Goal: Information Seeking & Learning: Learn about a topic

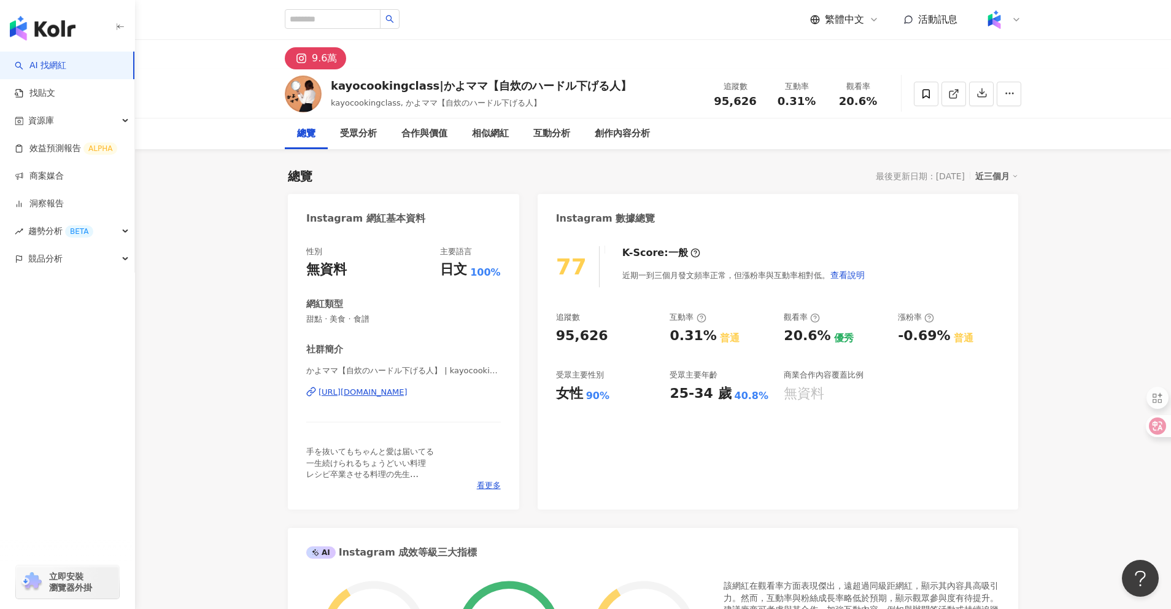
click at [660, 50] on div "9.6萬" at bounding box center [653, 54] width 786 height 29
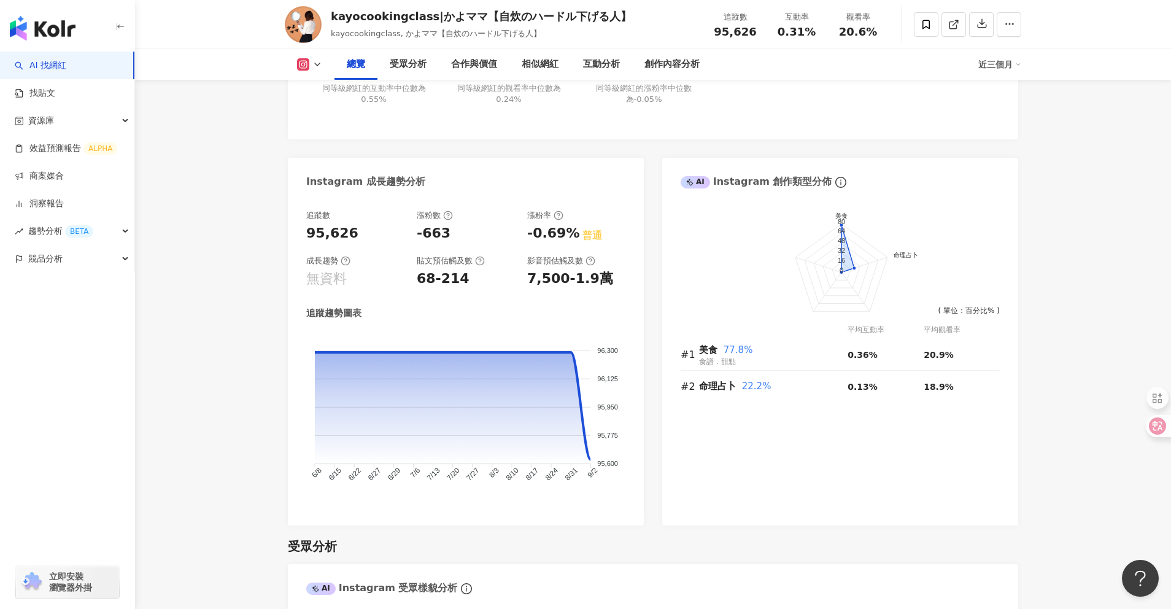
scroll to position [613, 0]
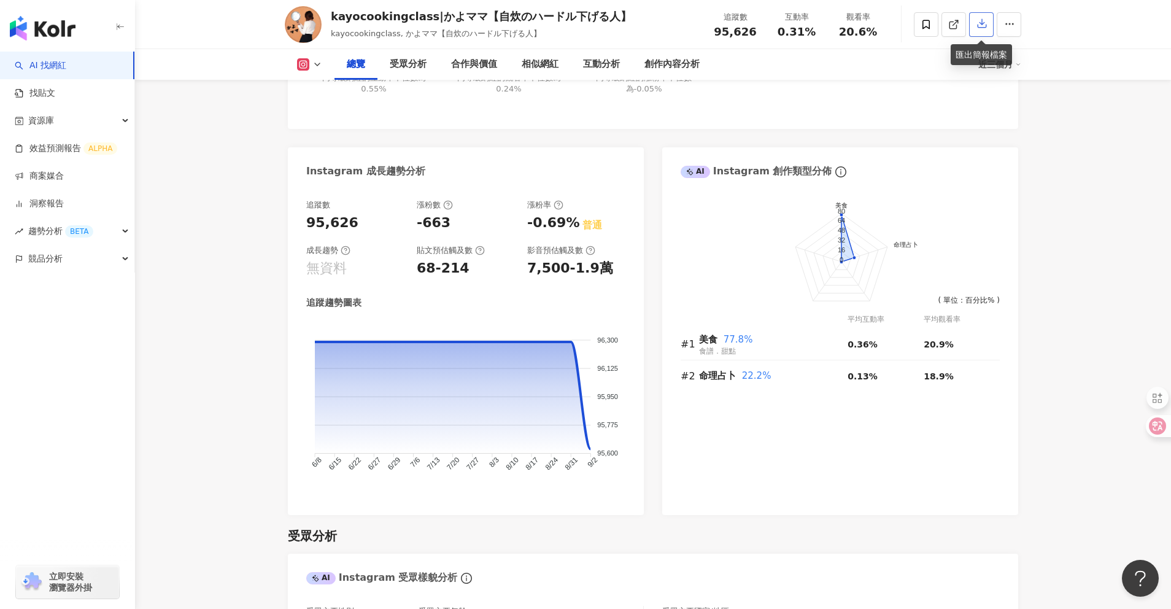
click at [981, 27] on icon "button" at bounding box center [982, 23] width 11 height 11
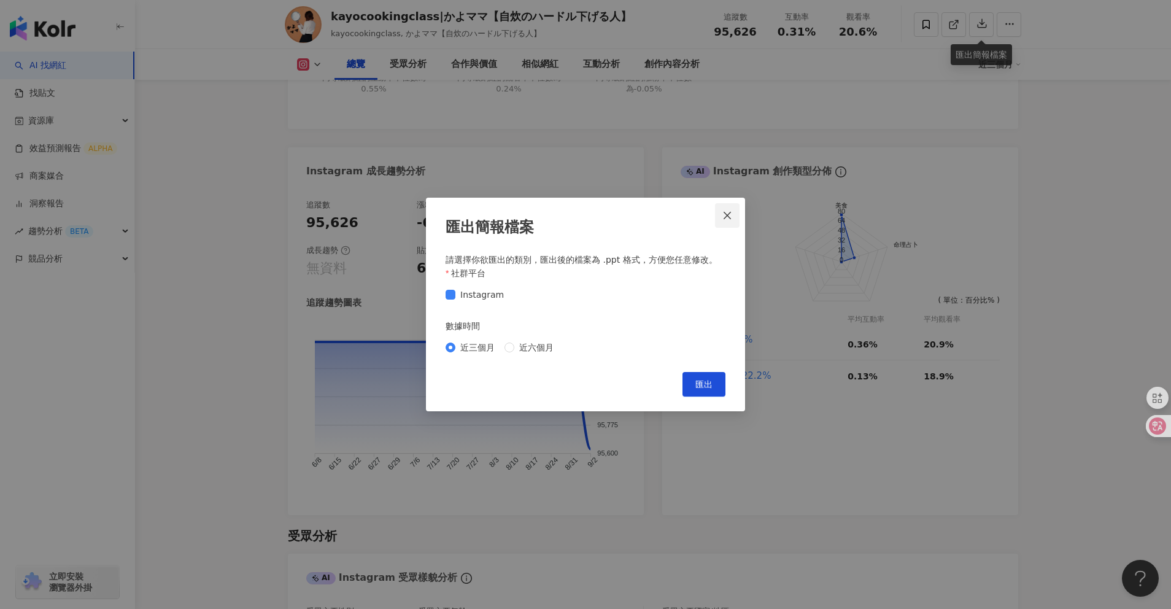
click at [726, 216] on icon "close" at bounding box center [727, 216] width 10 height 10
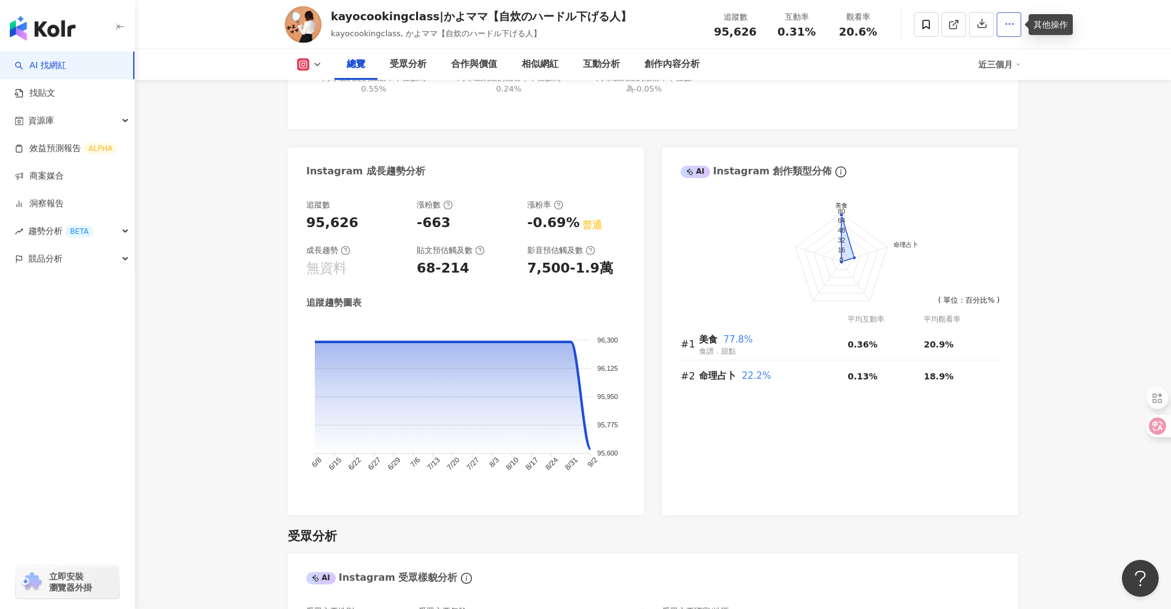
click at [1020, 18] on button "button" at bounding box center [1009, 24] width 25 height 25
click at [870, 87] on div "該網紅在觀看率方面表現傑出，遠超過同級距網紅，顯示其內容具高吸引力。然而，互動率與粉絲成長率略低於預期，顯示觀眾參與度有待提升。建議廠商可考慮與其合作，加強互…" at bounding box center [862, 38] width 276 height 143
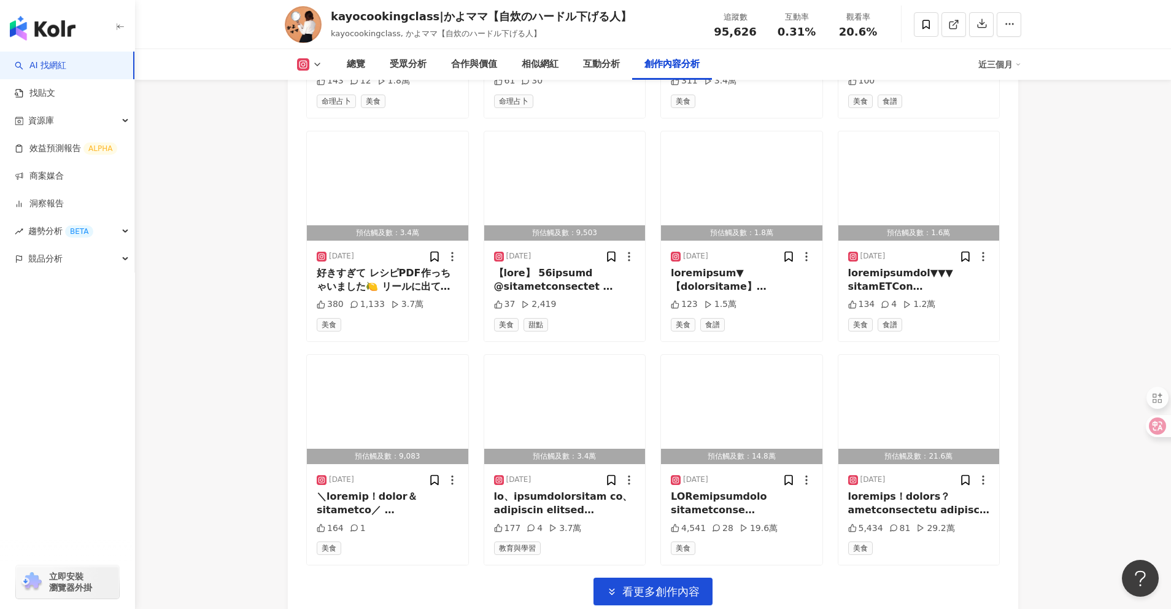
scroll to position [4198, 0]
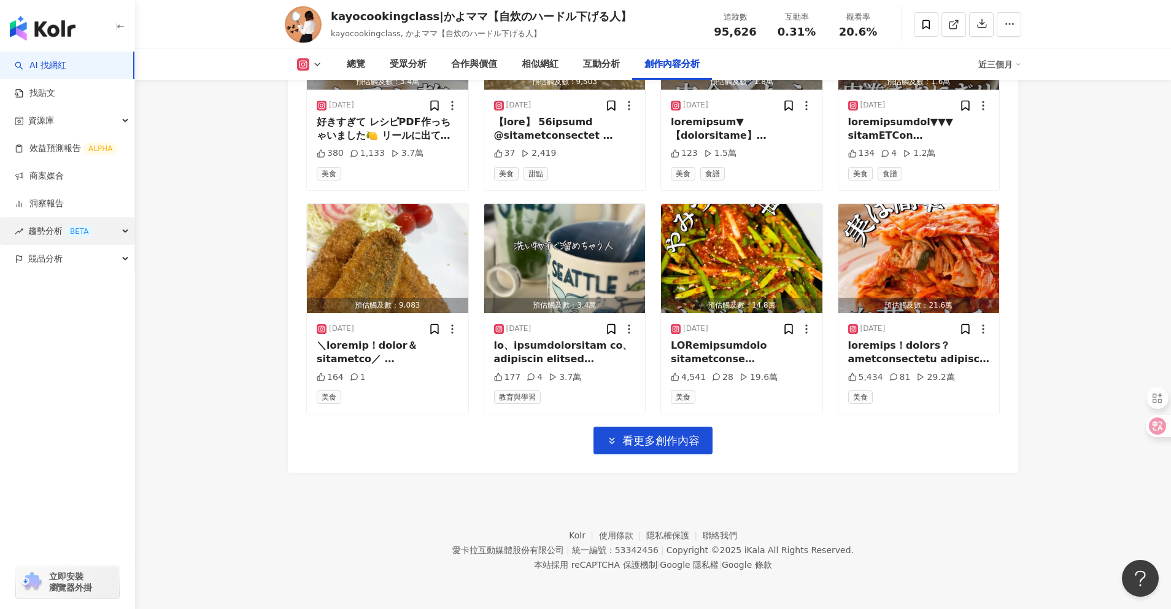
click at [47, 233] on span "趨勢分析 BETA" at bounding box center [60, 231] width 65 height 28
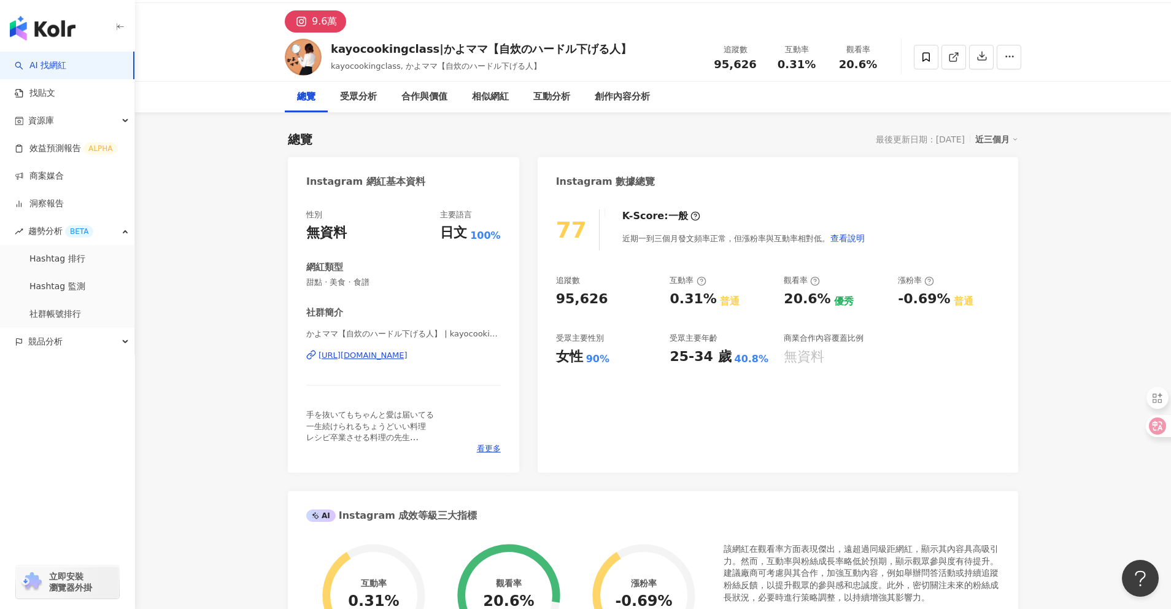
scroll to position [0, 0]
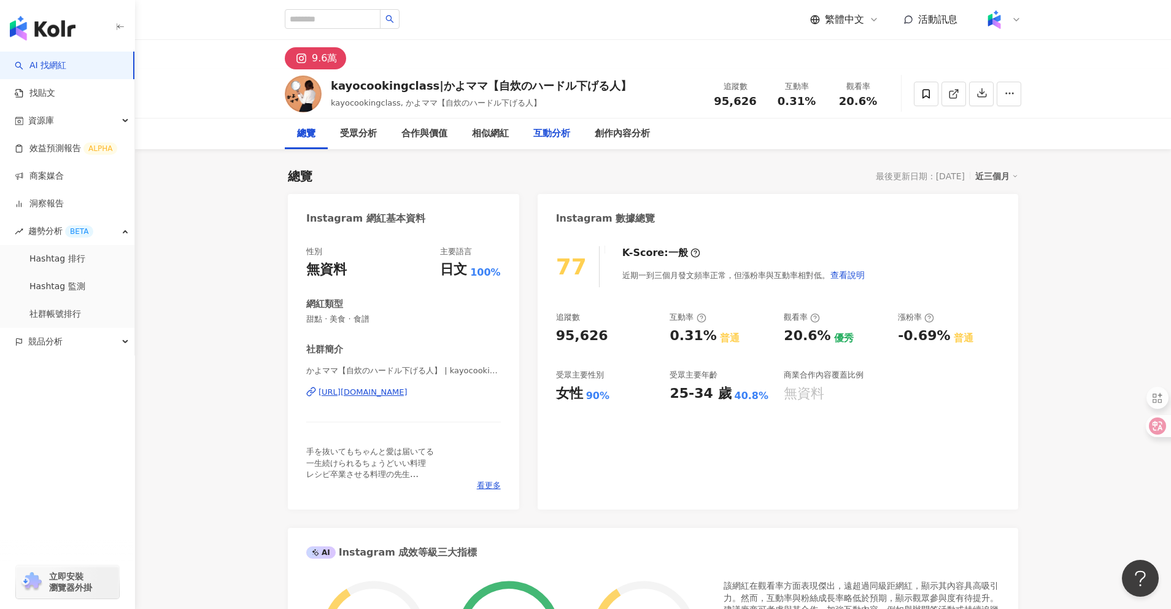
click at [547, 131] on div "互動分析" at bounding box center [551, 133] width 37 height 15
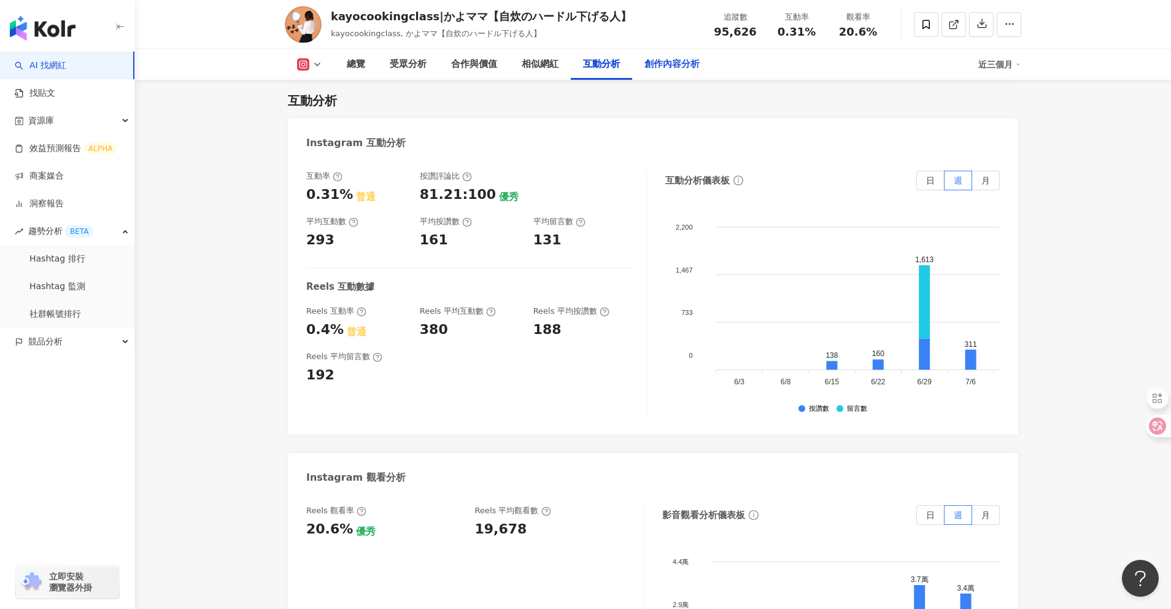
click at [669, 70] on div "創作內容分析" at bounding box center [671, 64] width 55 height 15
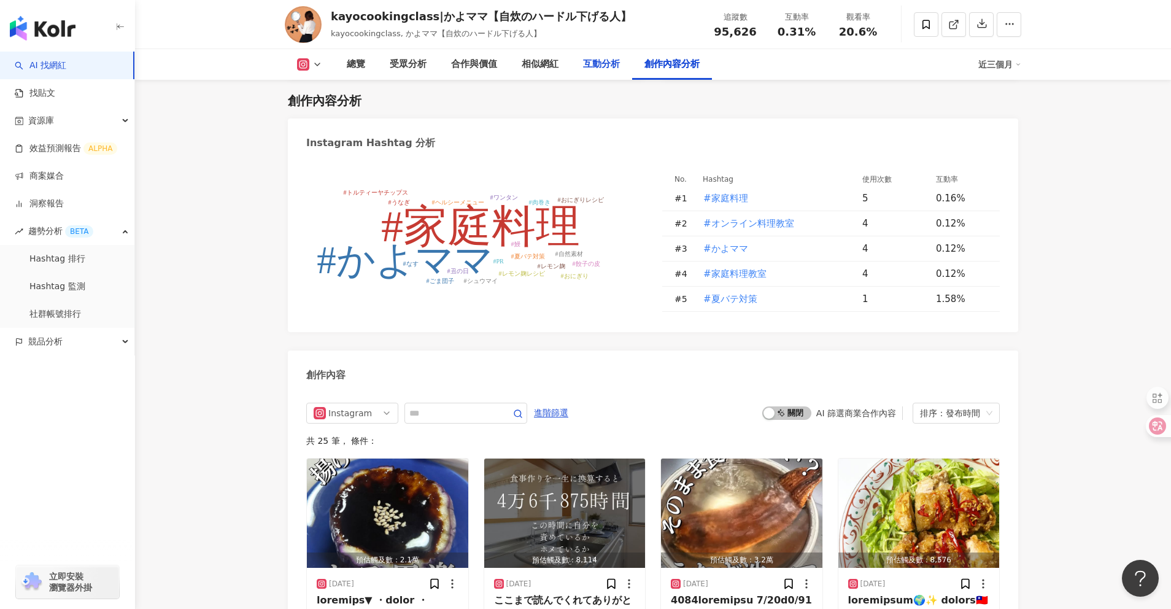
click at [598, 56] on div "互動分析" at bounding box center [601, 64] width 61 height 31
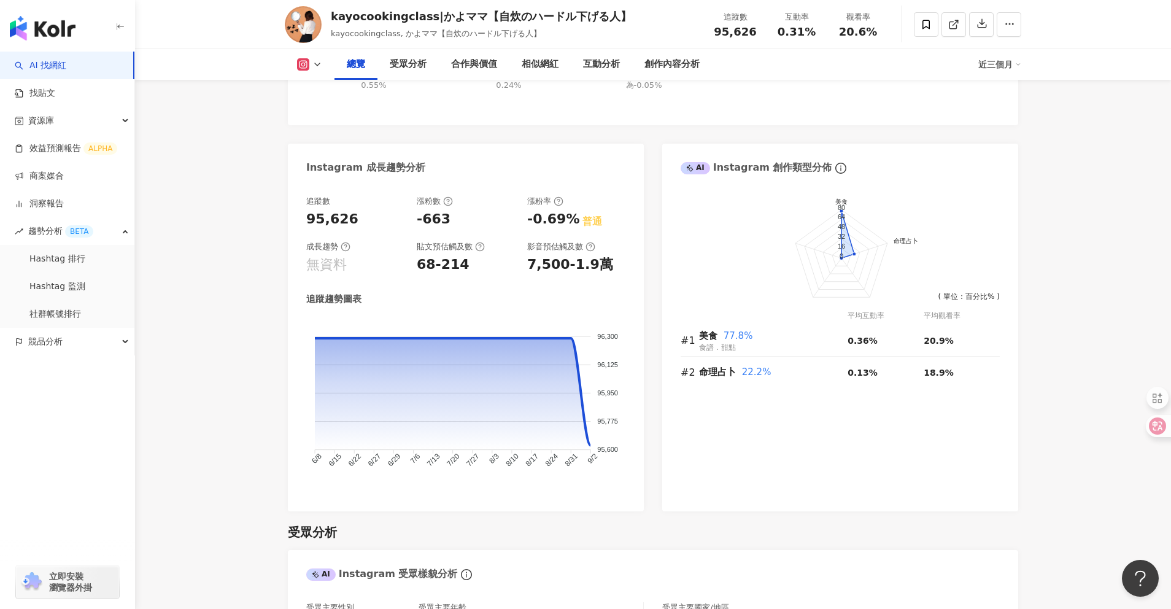
scroll to position [617, 0]
click at [461, 271] on div "68-214" at bounding box center [466, 264] width 98 height 19
click at [981, 30] on button "button" at bounding box center [981, 24] width 25 height 25
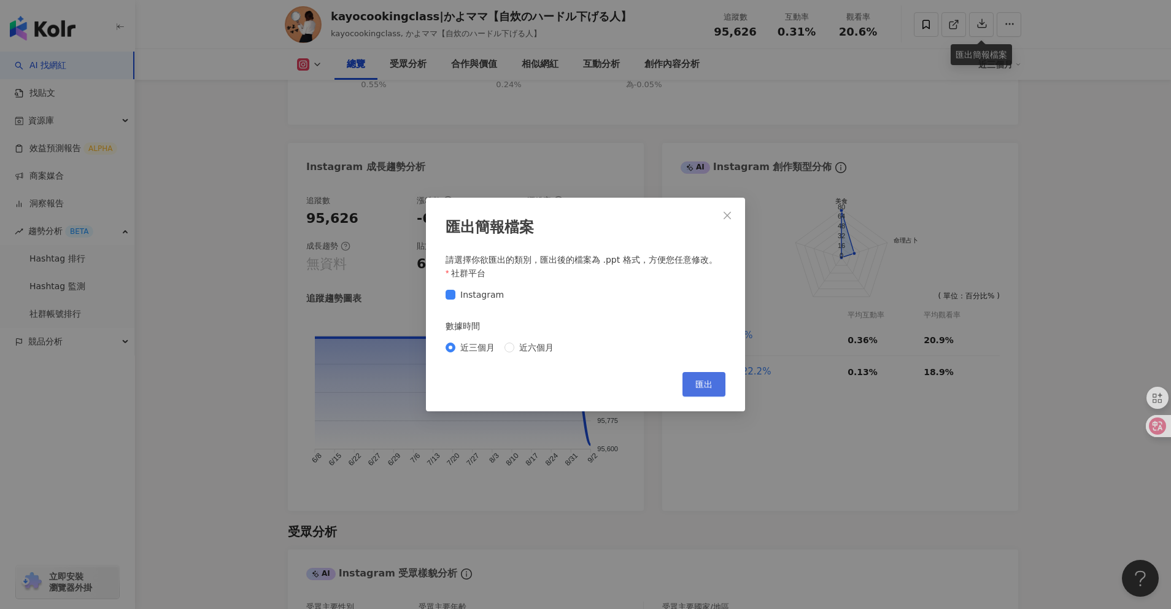
click at [711, 384] on span "匯出" at bounding box center [703, 384] width 17 height 10
click at [730, 213] on icon "close" at bounding box center [727, 215] width 7 height 7
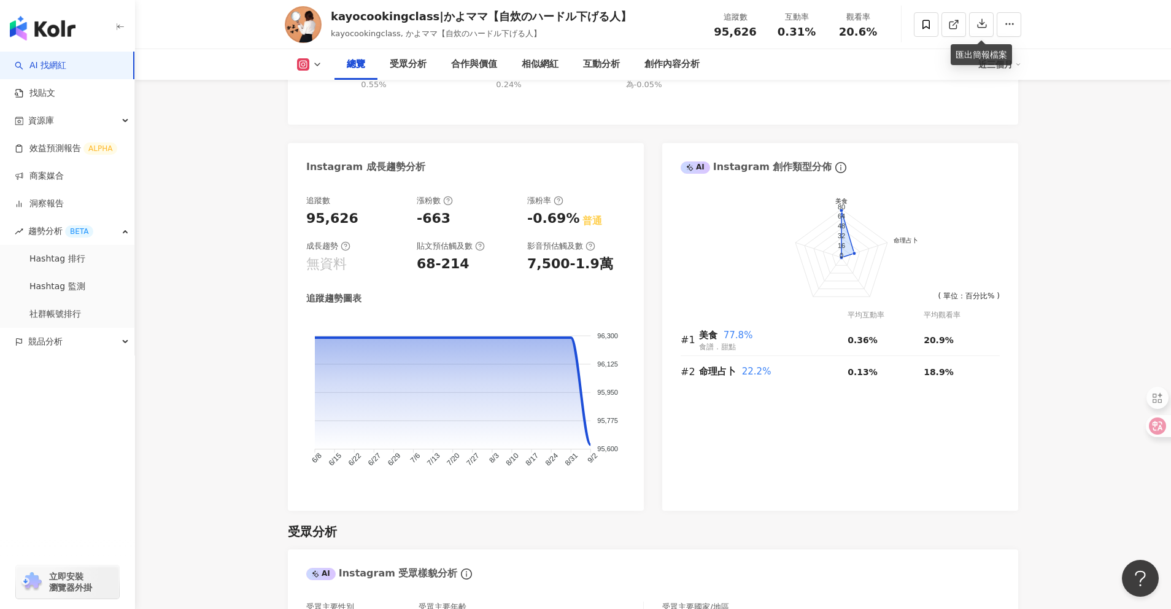
click at [632, 218] on div "追蹤數 95,626 漲粉數 -663 漲粉率 -0.69% 普通 成長趨勢 無資料 貼文預估觸及數 68-214 影音預估觸及數 7,500-1.9萬 追蹤…" at bounding box center [466, 347] width 356 height 328
click at [1003, 22] on button "button" at bounding box center [1009, 24] width 25 height 25
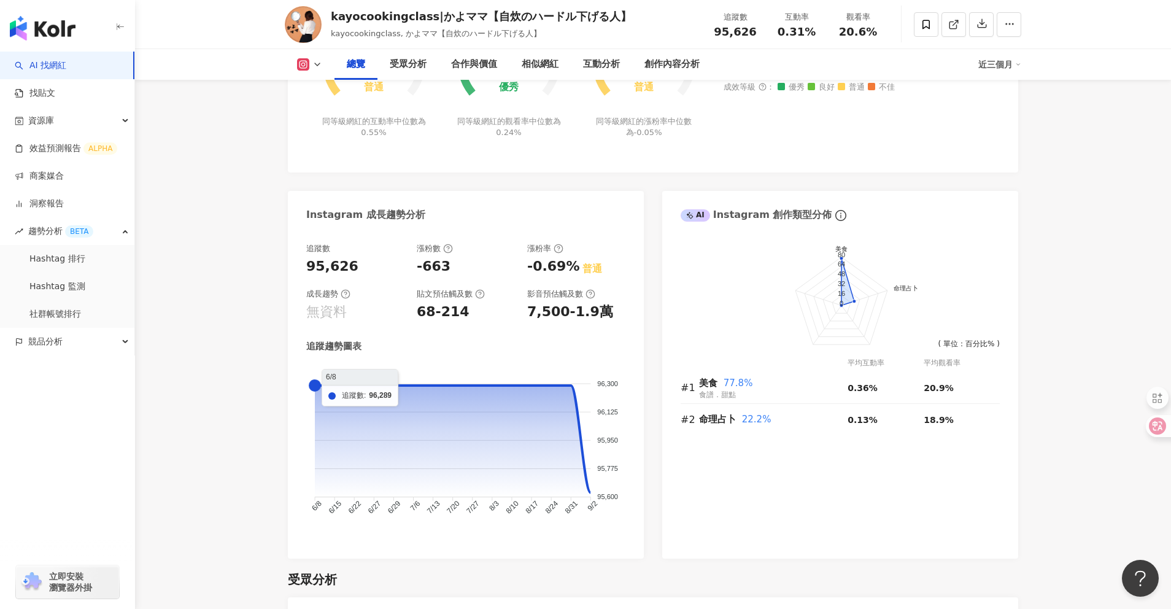
scroll to position [605, 0]
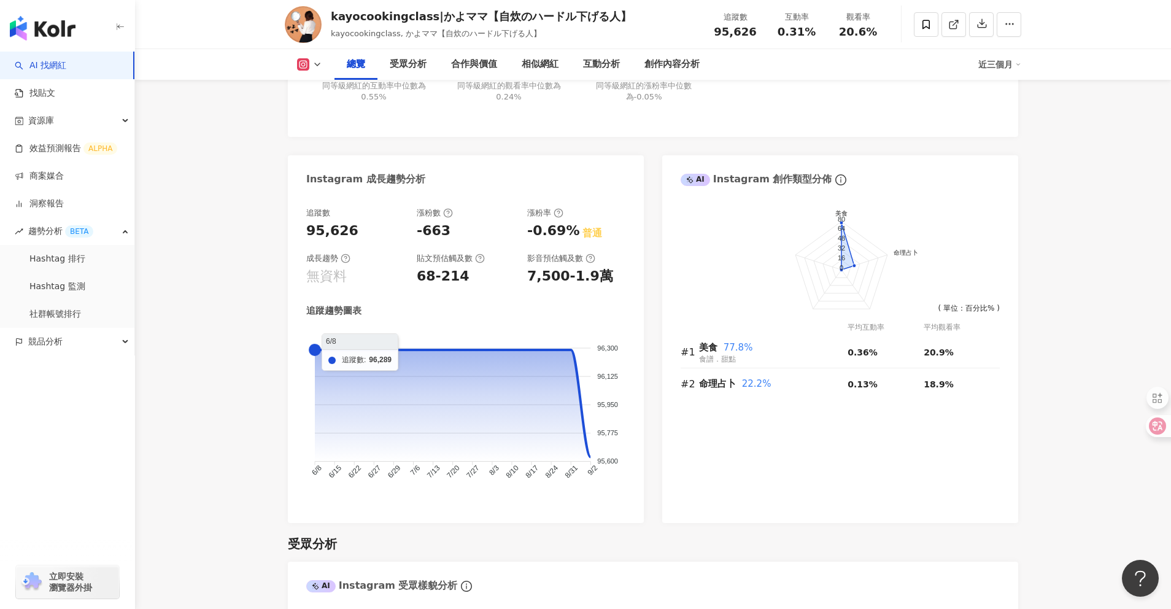
click at [621, 171] on div "Instagram 成長趨勢分析" at bounding box center [466, 175] width 356 height 40
click at [55, 344] on span "競品分析" at bounding box center [45, 342] width 34 height 28
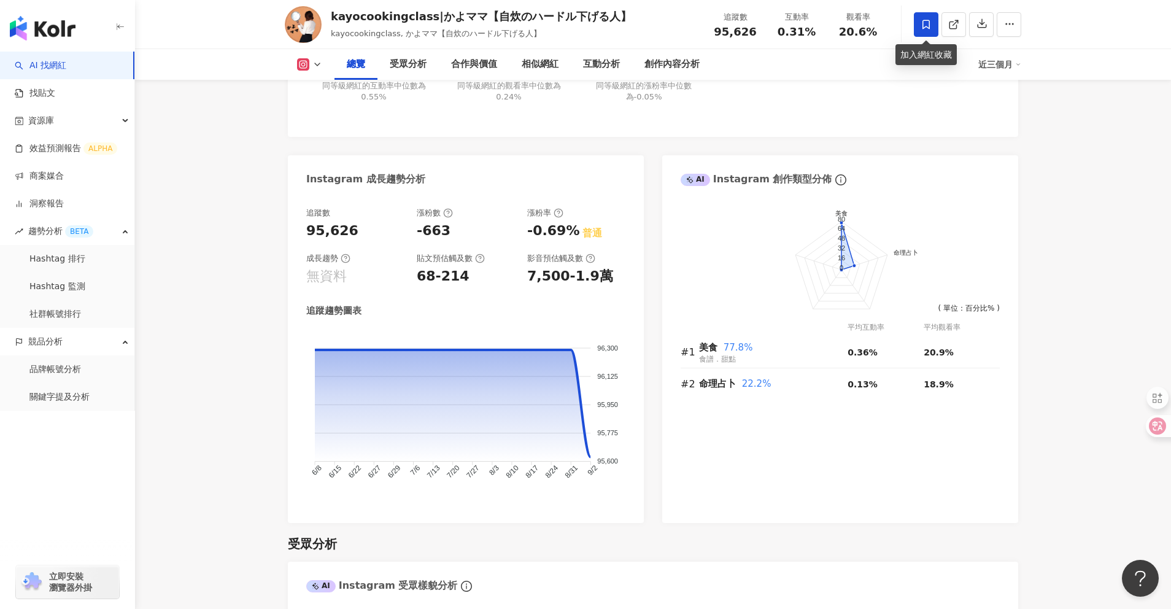
click at [929, 19] on icon at bounding box center [926, 24] width 11 height 11
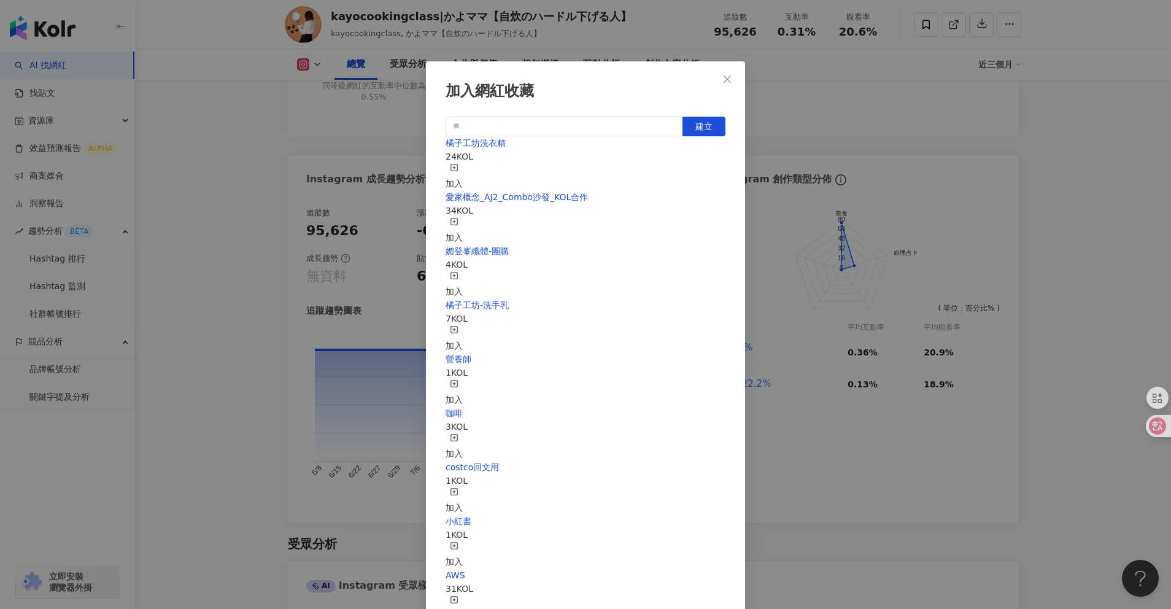
scroll to position [1170, 0]
click at [859, 57] on div "加入網紅收藏 建立 橘子工坊洗衣精 24 KOL 加入 愛家概念_AJ2_Combo沙發_KOL合作 34 KOL 加入 媚登峯纖體-團購 4 KOL 加入 …" at bounding box center [585, 304] width 1171 height 609
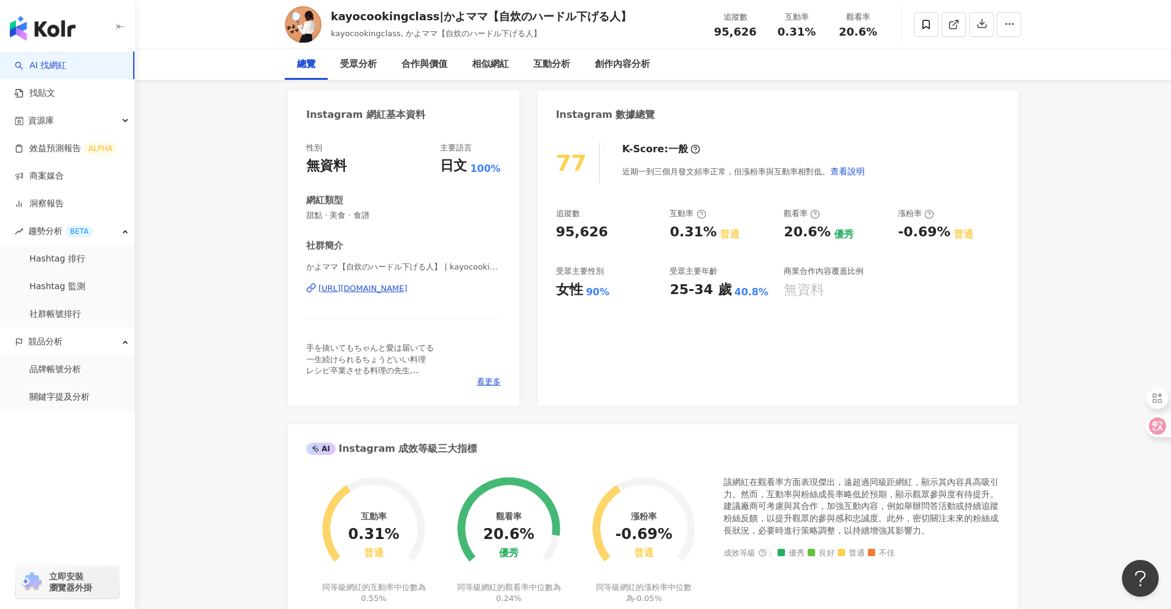
scroll to position [0, 0]
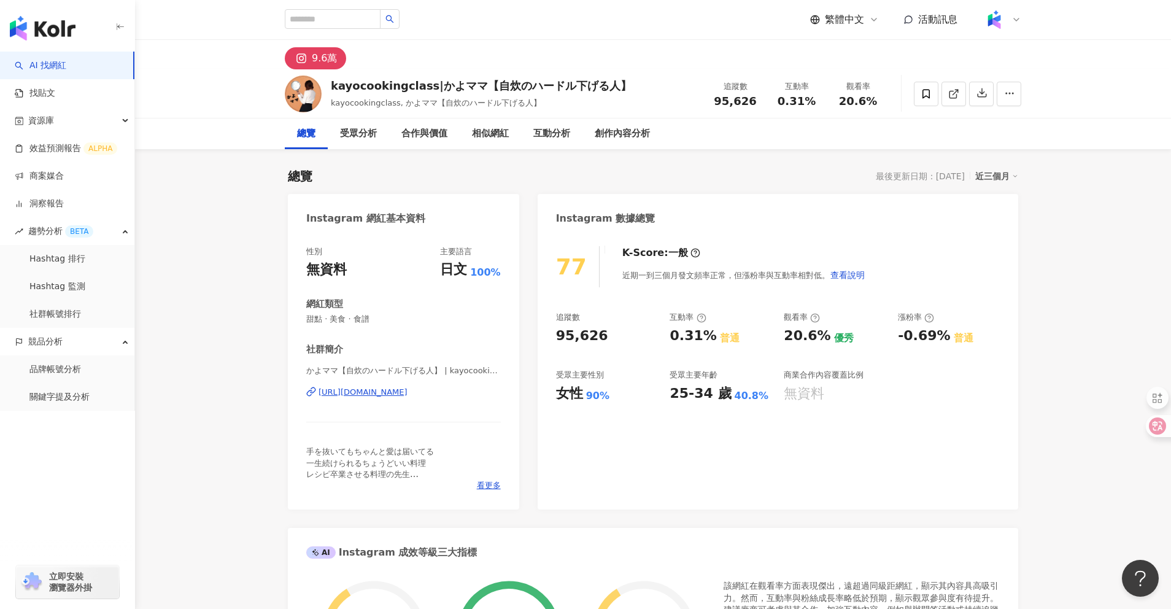
click at [1008, 25] on div at bounding box center [1001, 19] width 39 height 25
click at [1024, 172] on div "切換工作區" at bounding box center [1025, 174] width 82 height 25
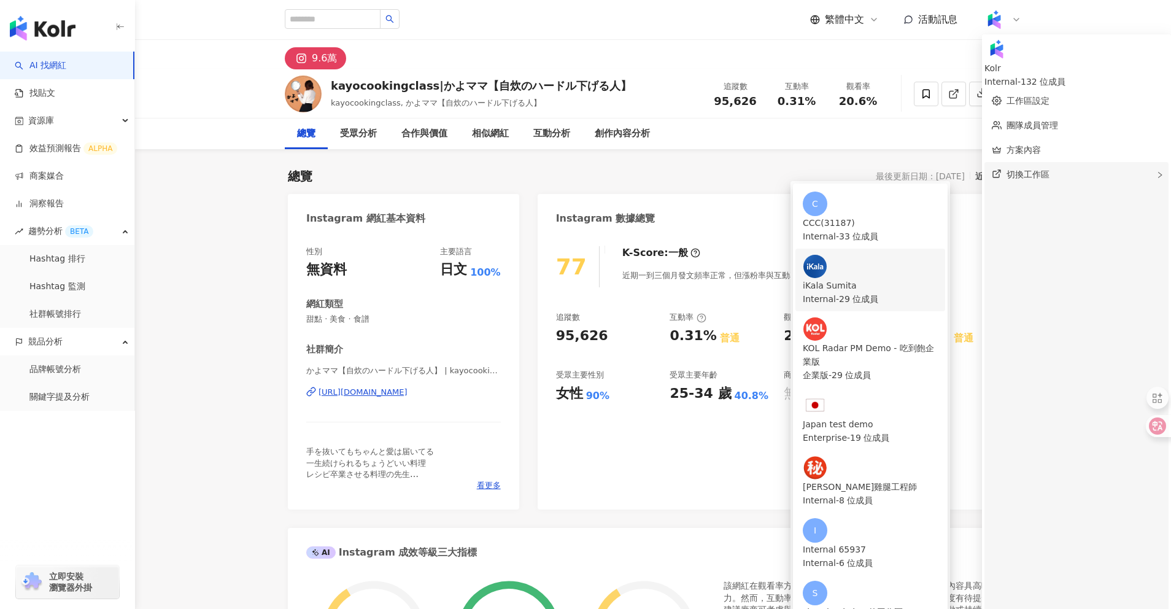
click at [888, 279] on div "iKala Sumita" at bounding box center [870, 286] width 135 height 14
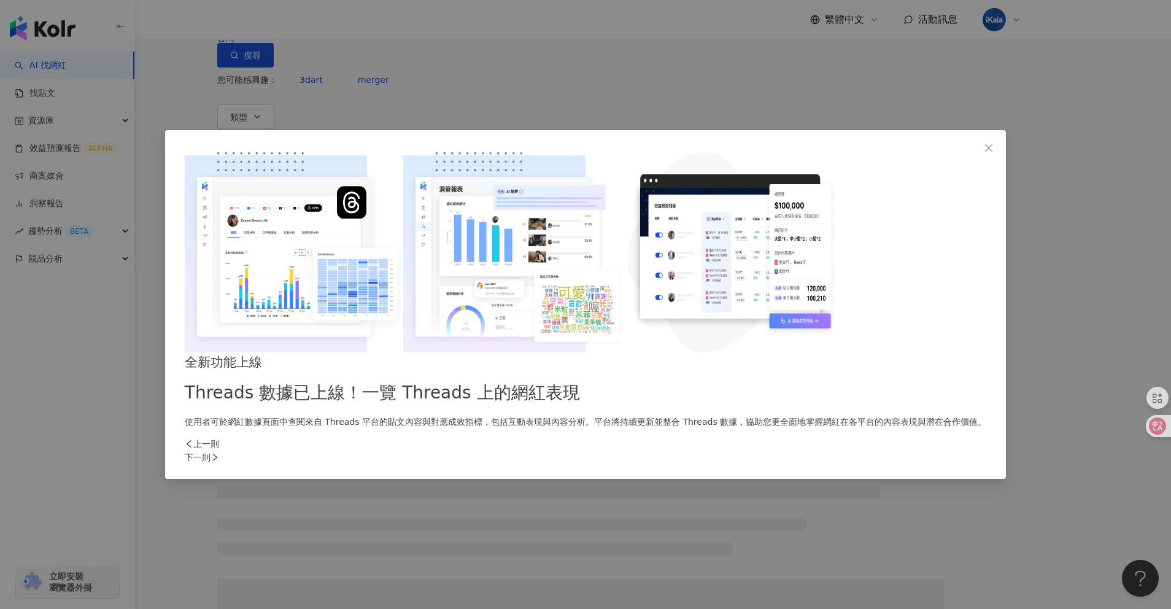
click at [625, 156] on div "全新功能上線 Threads 數據已上線！一覽 Threads 上的網紅表現 使用者可於網紅數據頁面中查閱來自 Threads 平台的貼文內容與對應成效指標，…" at bounding box center [585, 304] width 1171 height 609
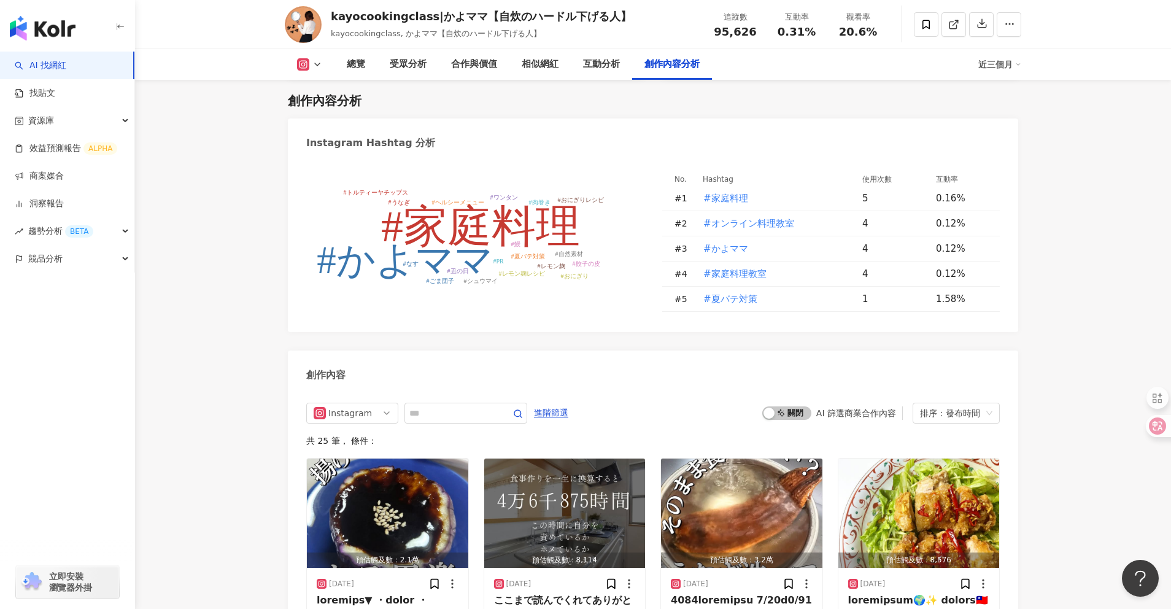
scroll to position [3994, 0]
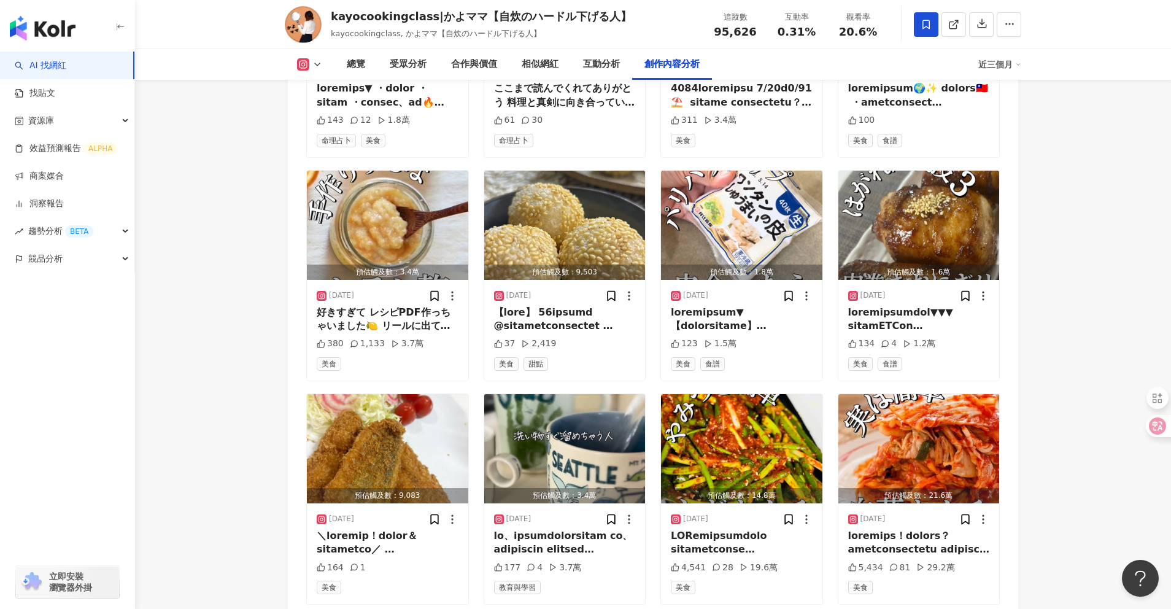
click at [921, 24] on icon at bounding box center [926, 24] width 11 height 11
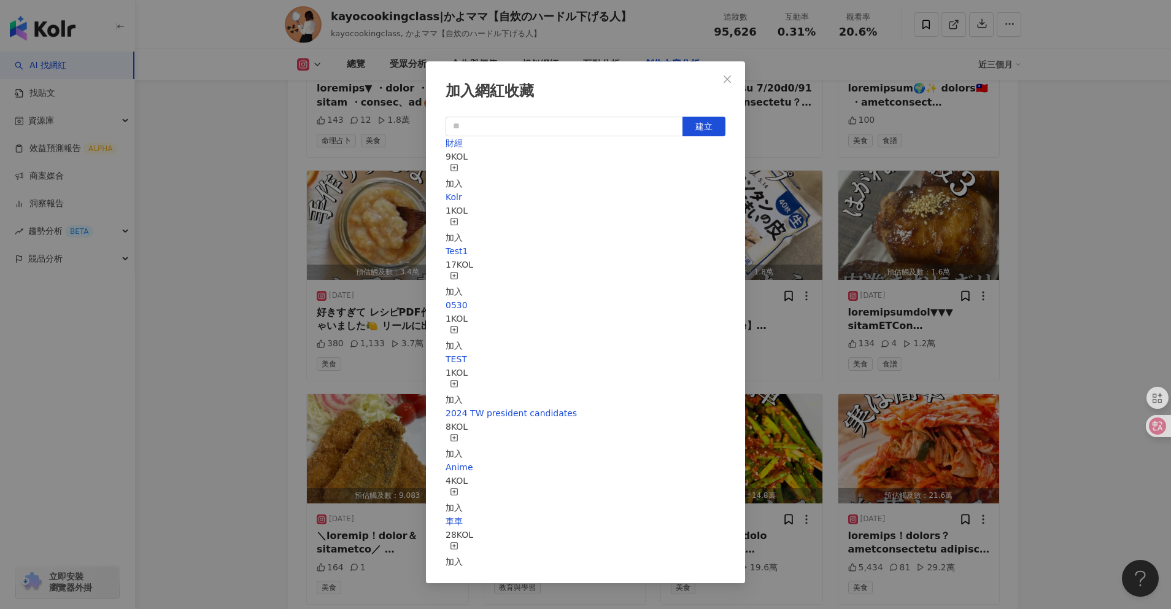
scroll to position [164, 0]
click at [625, 127] on input "text" at bounding box center [565, 127] width 238 height 20
click at [690, 126] on button "建立" at bounding box center [704, 127] width 43 height 20
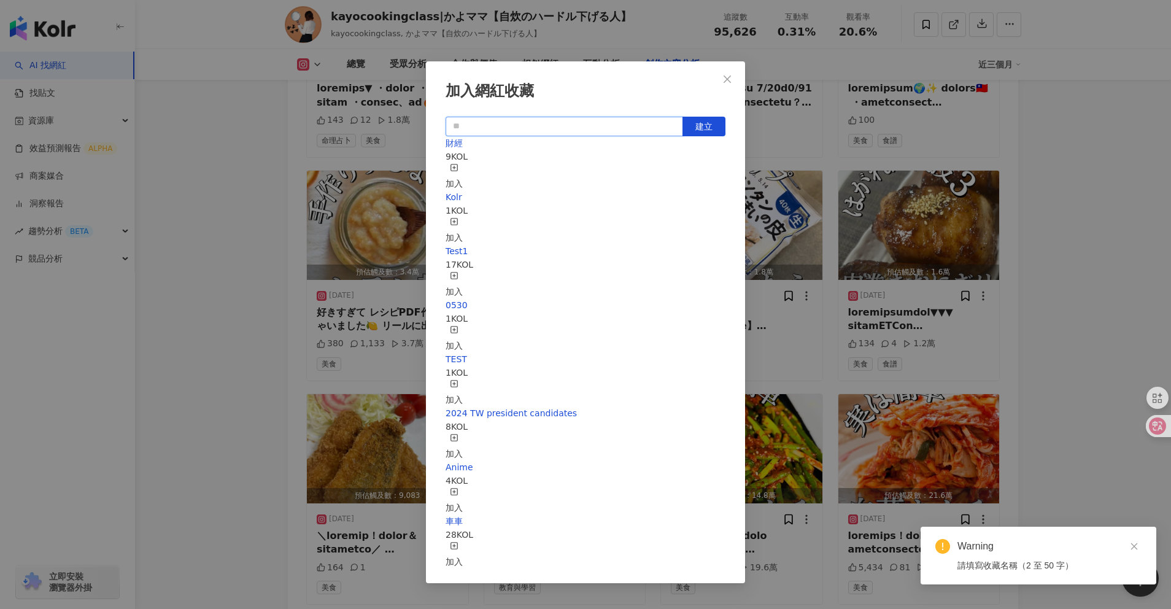
click at [611, 127] on input "text" at bounding box center [565, 127] width 238 height 20
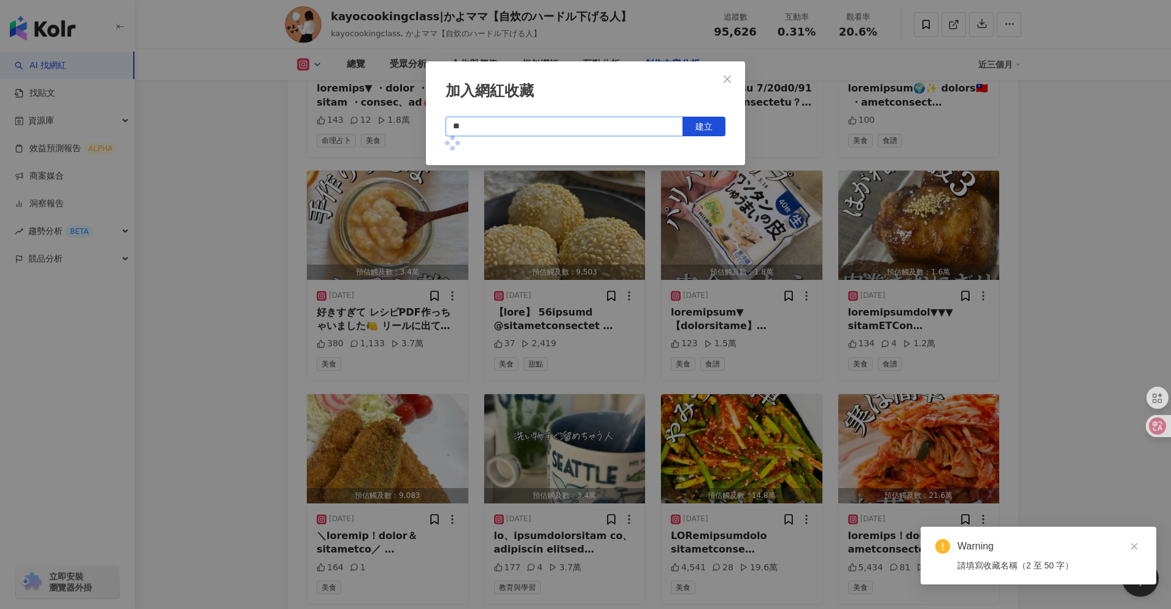
scroll to position [0, 0]
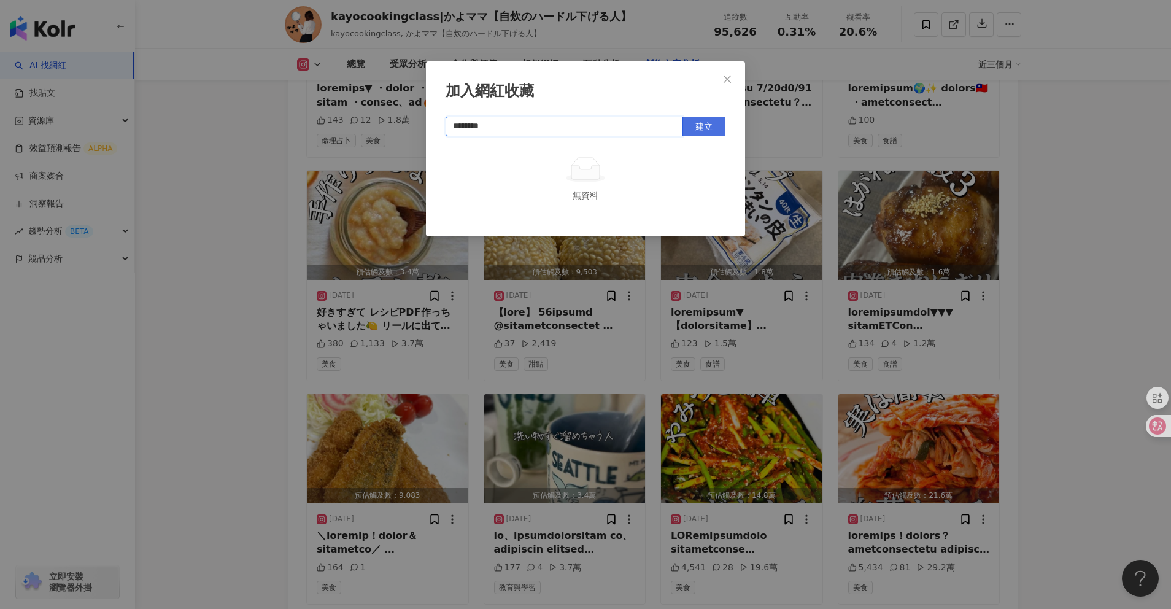
click at [705, 127] on span "建立" at bounding box center [703, 127] width 17 height 10
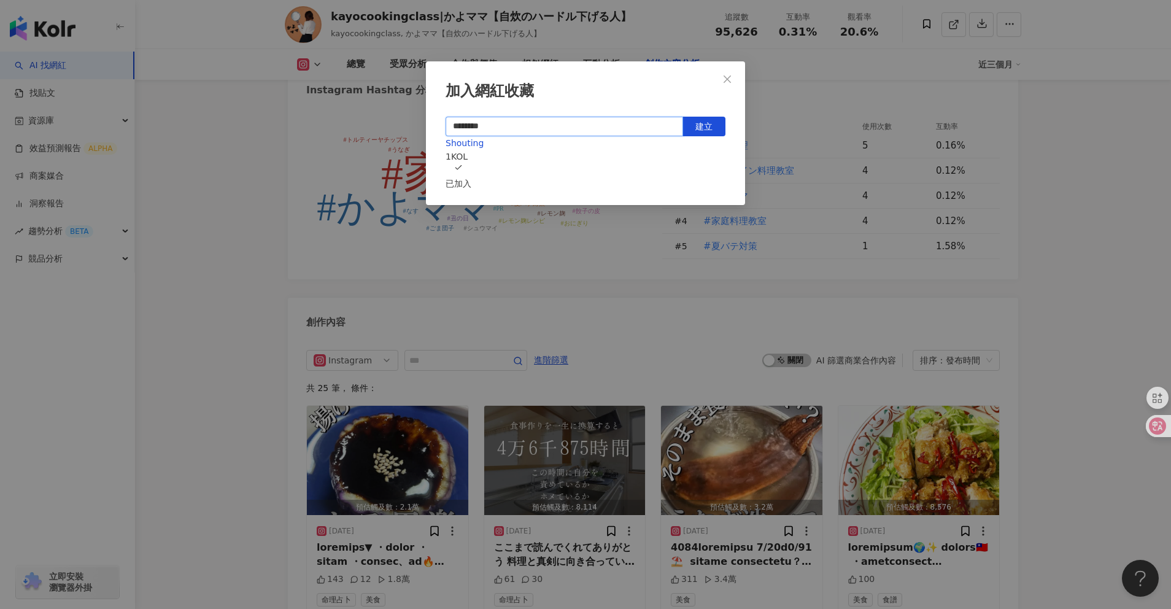
scroll to position [3370, 0]
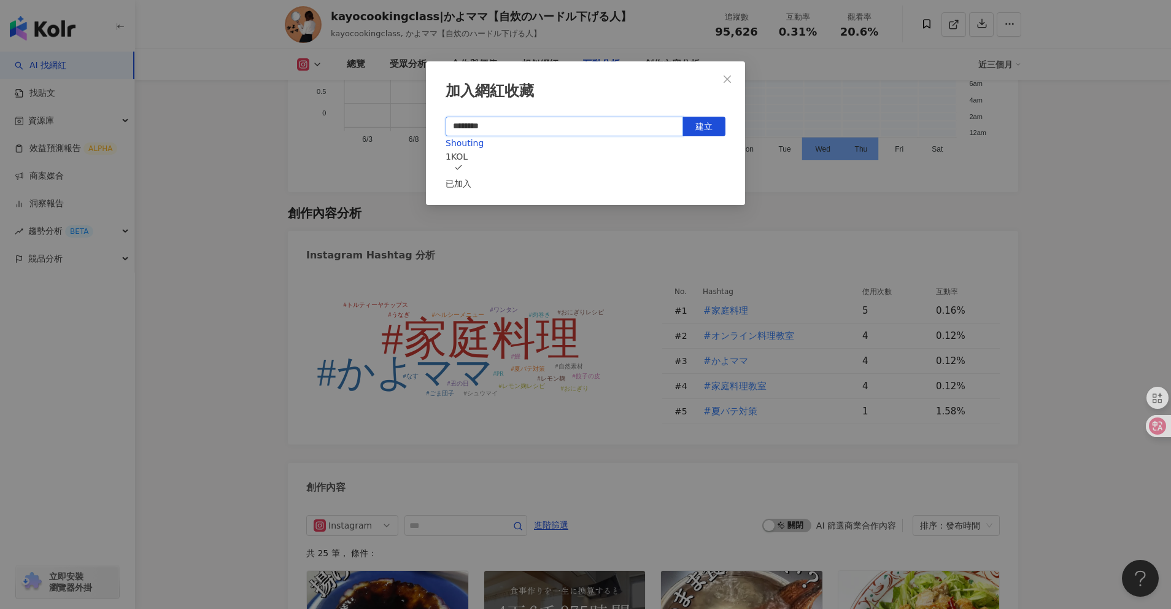
type input "********"
click at [504, 169] on div "Shouting 1 KOL 已加入" at bounding box center [586, 163] width 280 height 54
click at [459, 148] on span "Shouting" at bounding box center [465, 143] width 38 height 10
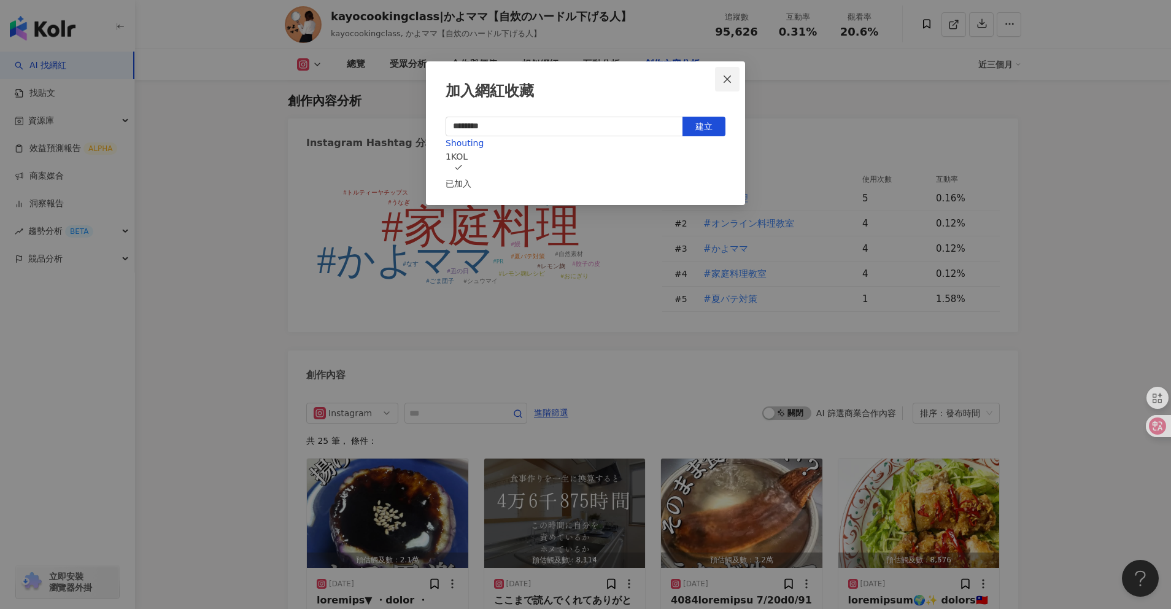
click at [732, 80] on span "Close" at bounding box center [727, 79] width 25 height 10
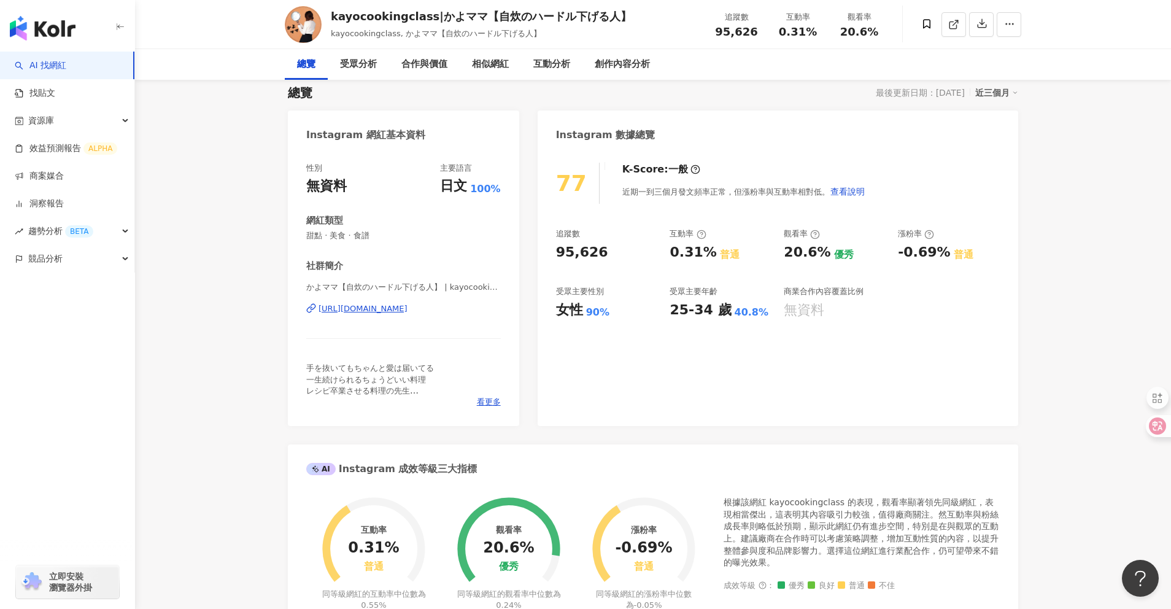
scroll to position [0, 0]
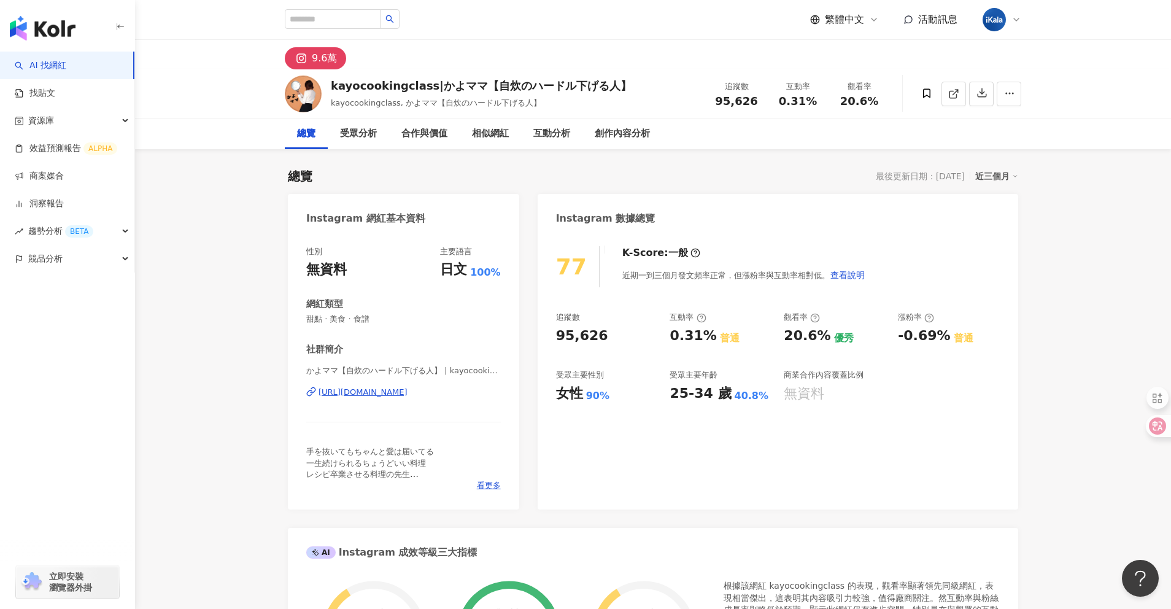
click at [1002, 168] on div "近三個月" at bounding box center [996, 176] width 43 height 16
click at [997, 228] on link "近六個月" at bounding box center [1002, 226] width 34 height 10
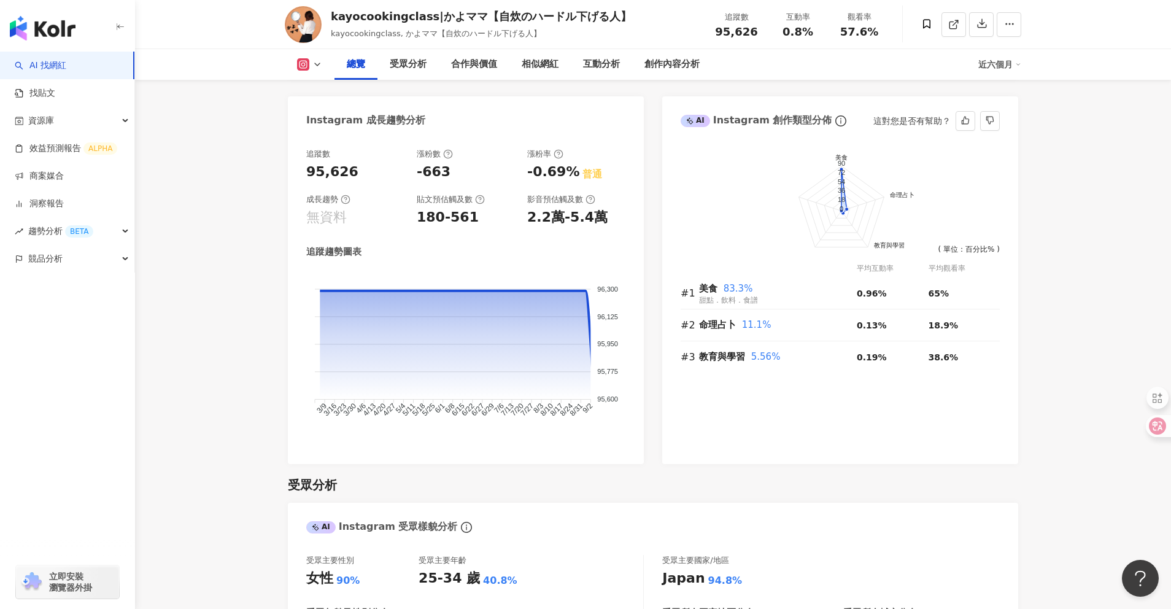
scroll to position [644, 0]
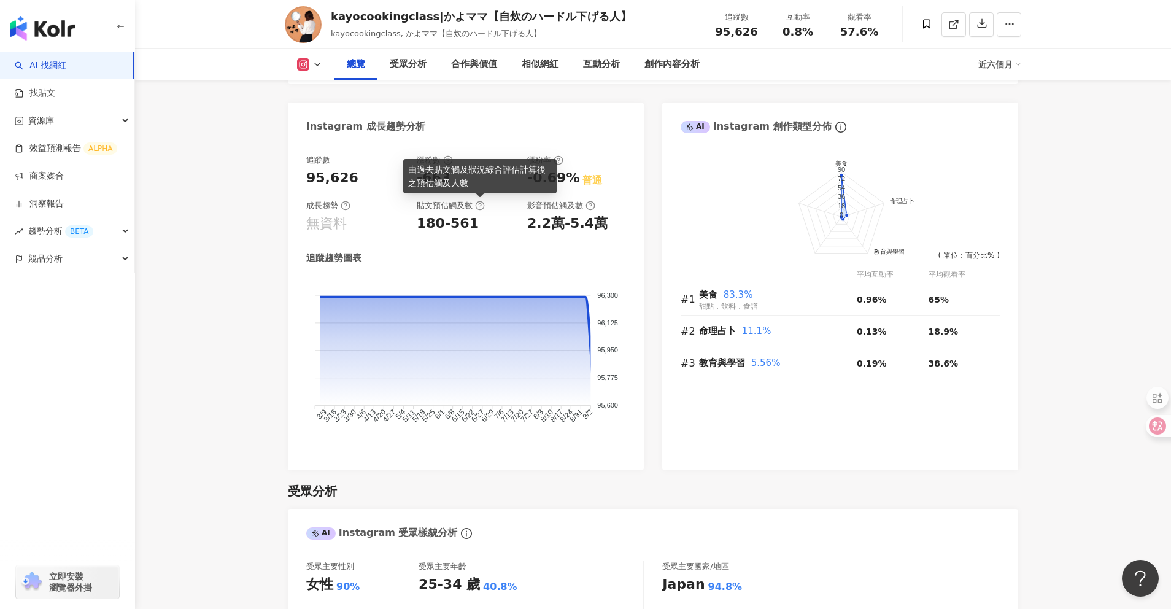
click at [482, 205] on icon at bounding box center [480, 206] width 10 height 10
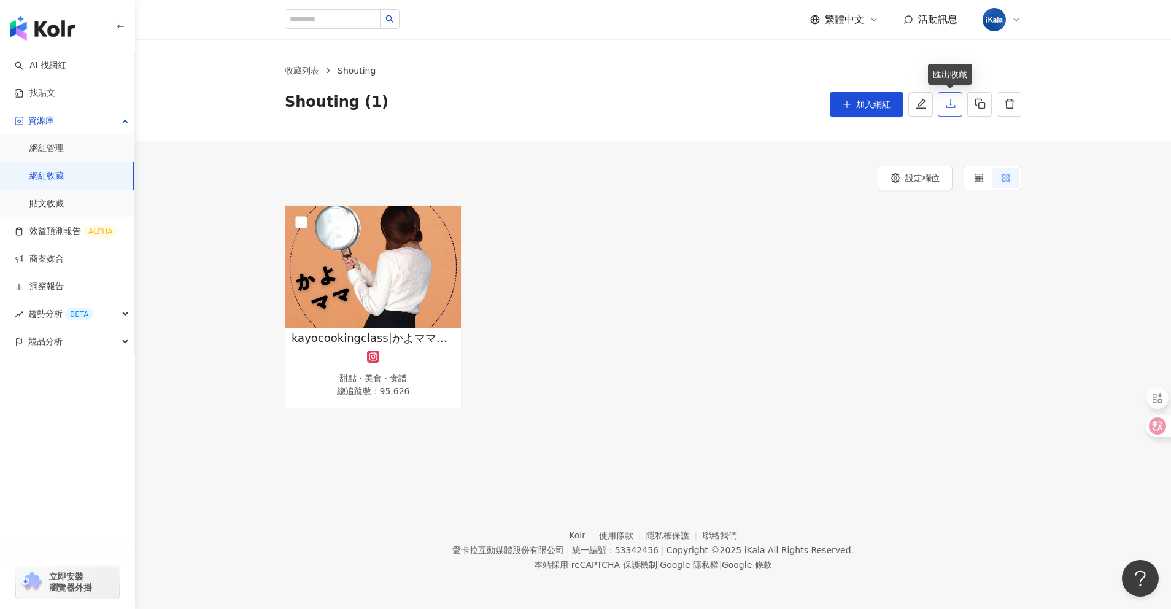
click at [959, 108] on button "button" at bounding box center [950, 104] width 25 height 25
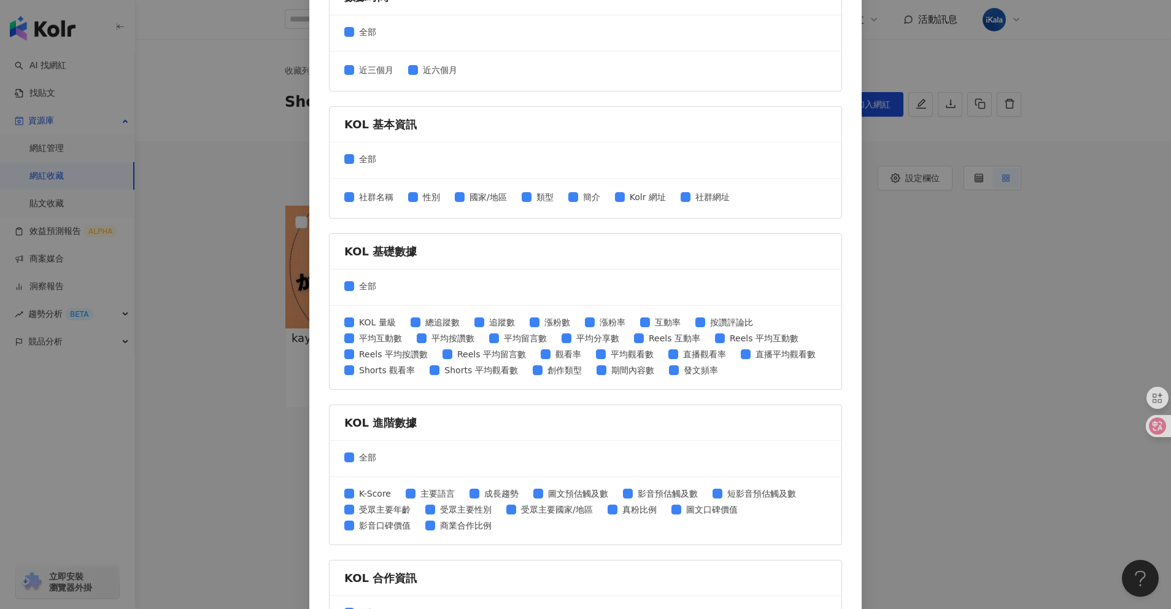
scroll to position [338, 0]
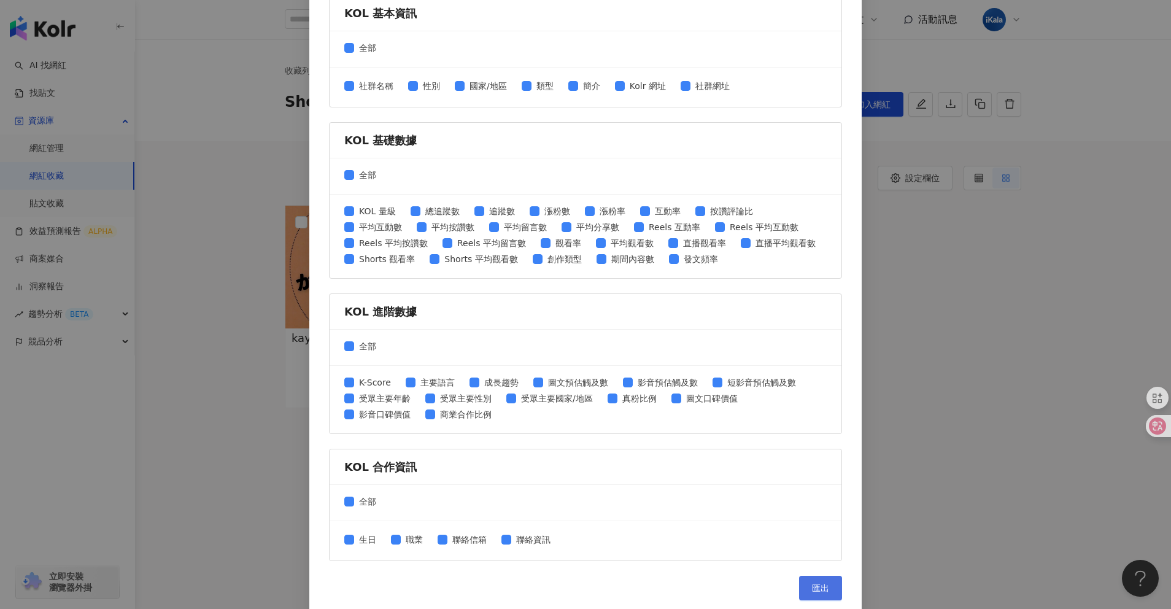
click at [816, 591] on span "匯出" at bounding box center [820, 588] width 17 height 10
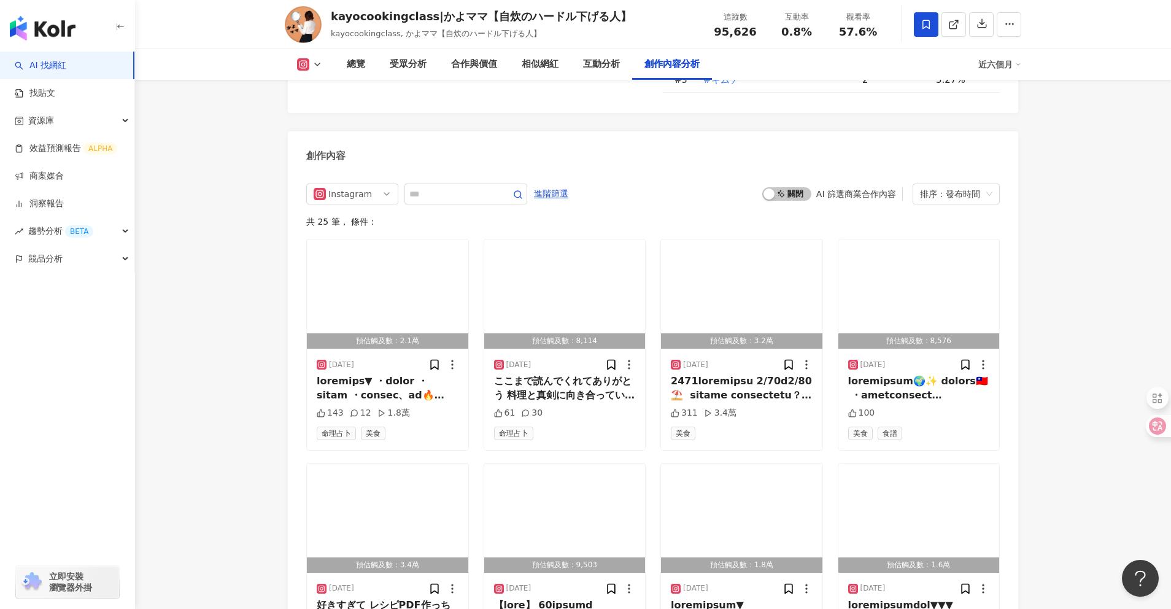
scroll to position [3604, 0]
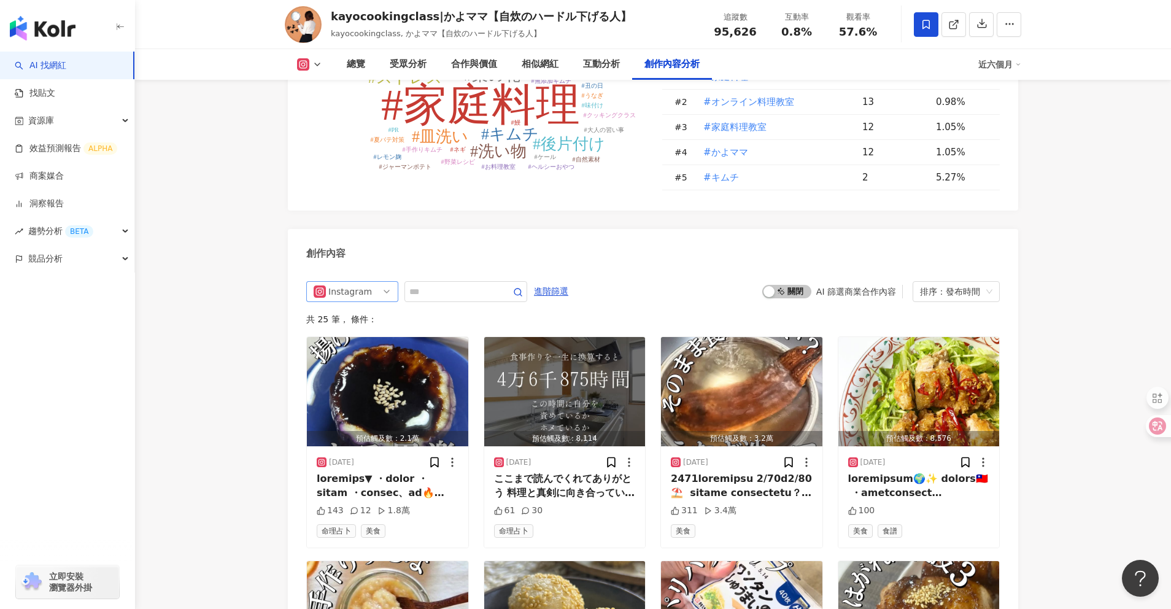
click at [379, 293] on span "Instagram" at bounding box center [352, 292] width 77 height 20
click at [585, 267] on div "創作內容" at bounding box center [653, 249] width 730 height 40
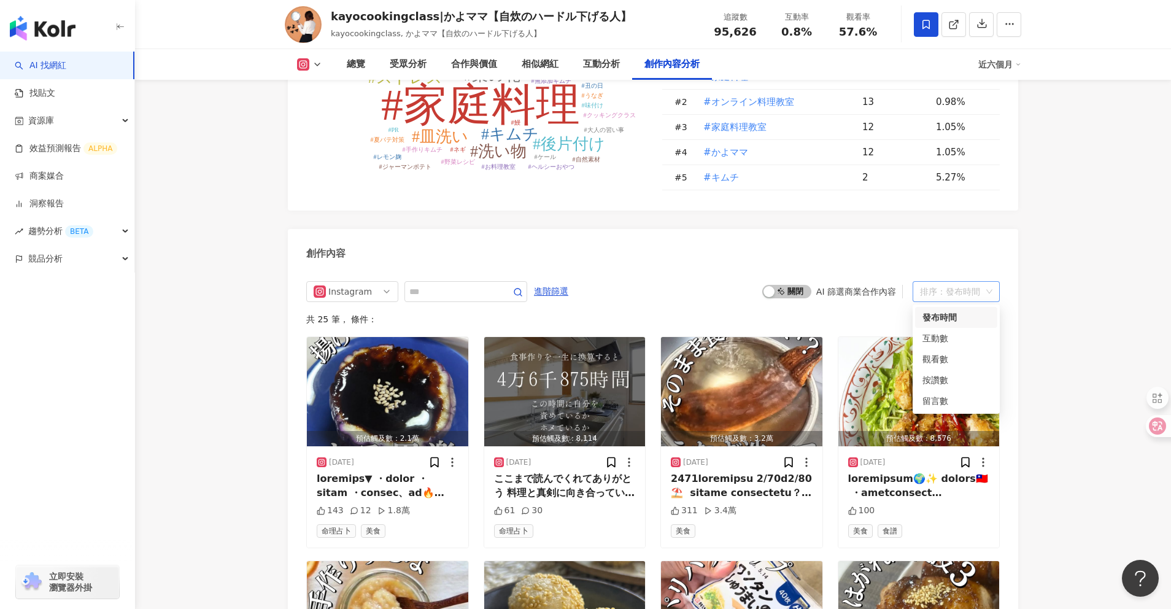
click at [935, 296] on div "排序：發布時間" at bounding box center [950, 292] width 61 height 20
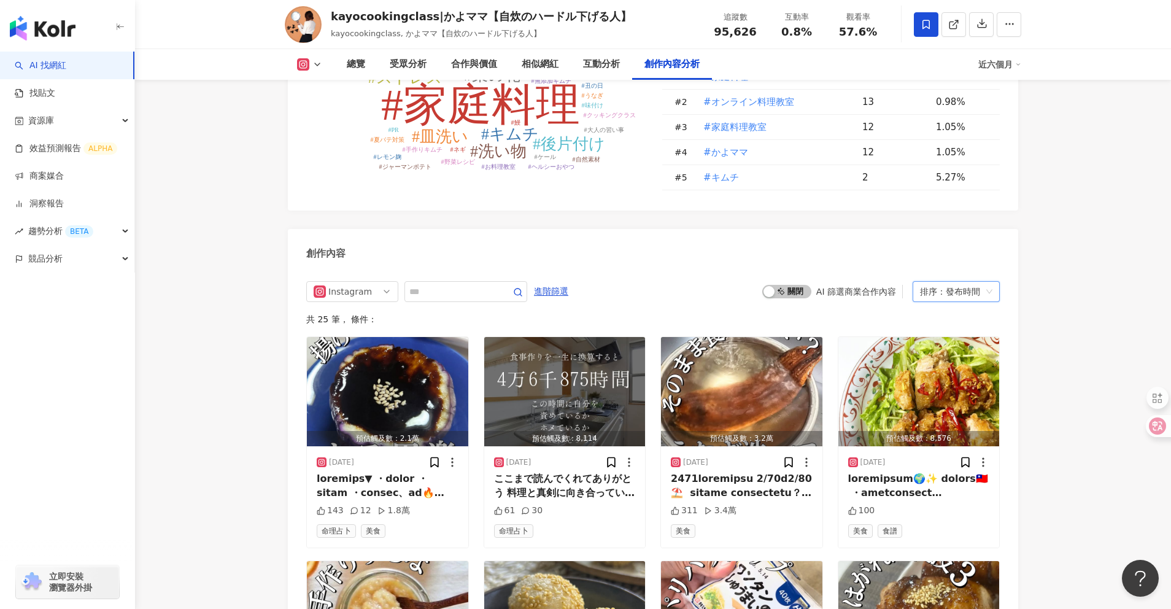
click at [868, 314] on div "共 25 筆 ， 條件：" at bounding box center [653, 319] width 694 height 10
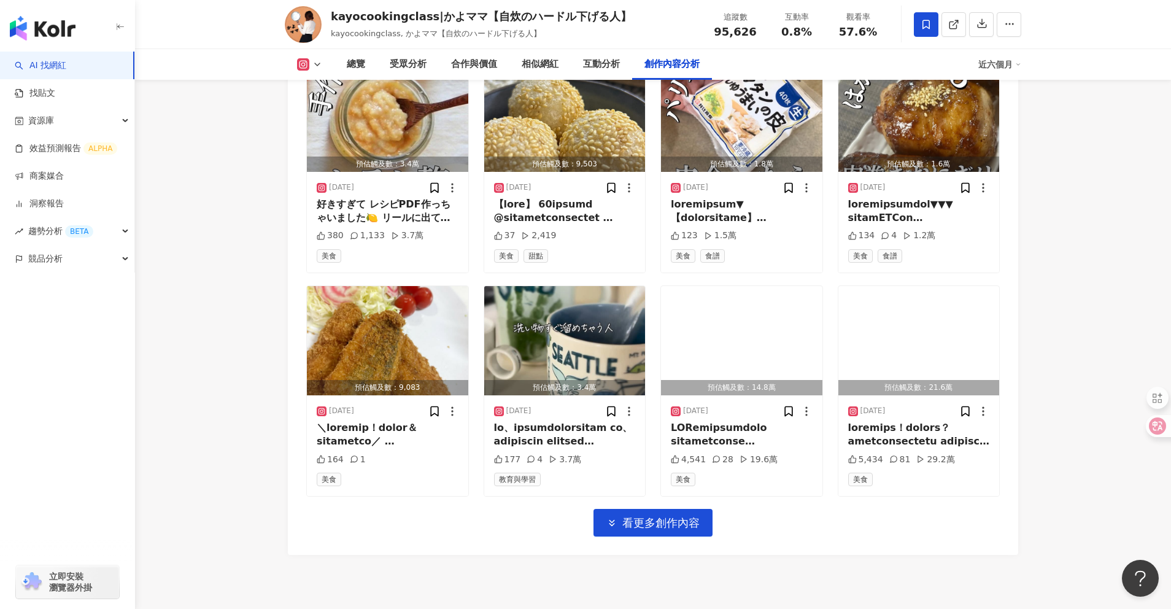
scroll to position [4185, 0]
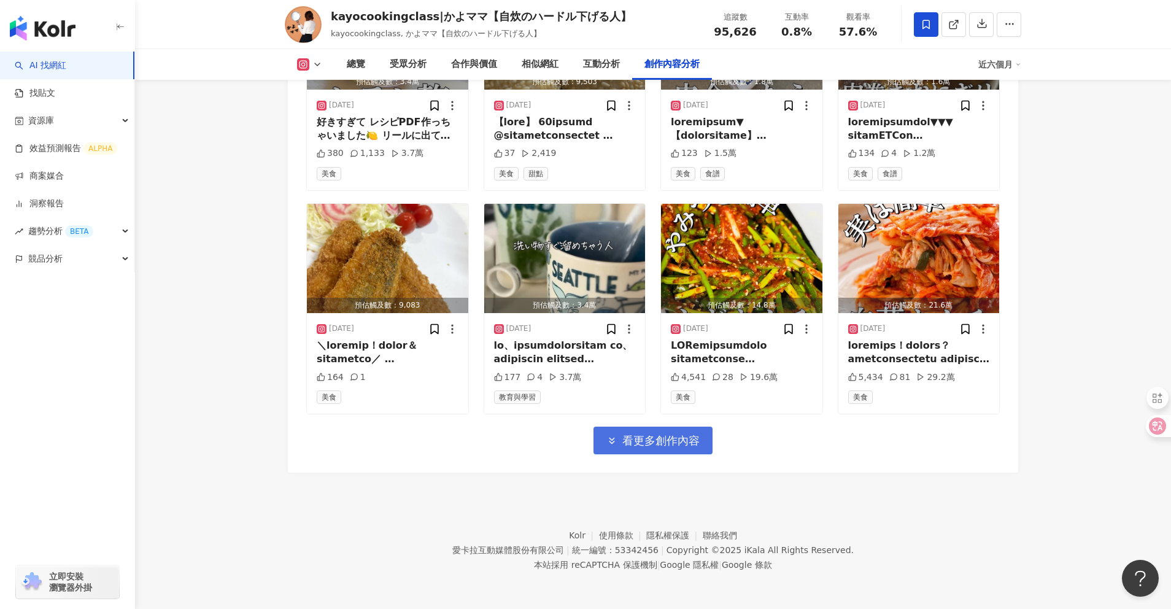
click at [649, 444] on span "看更多創作內容" at bounding box center [660, 441] width 77 height 14
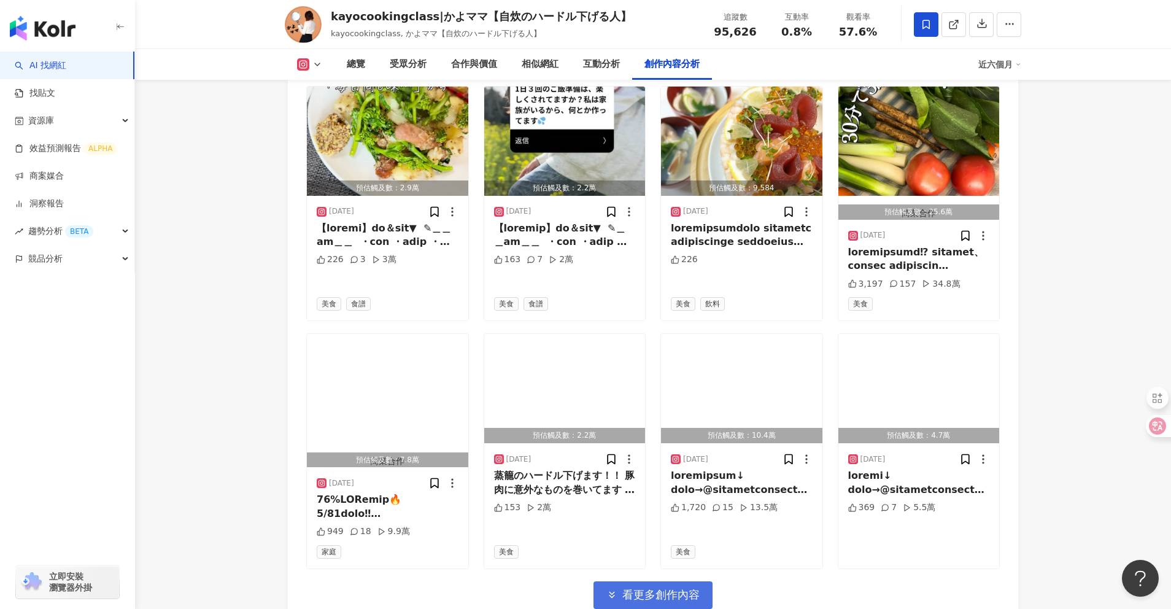
scroll to position [4856, 0]
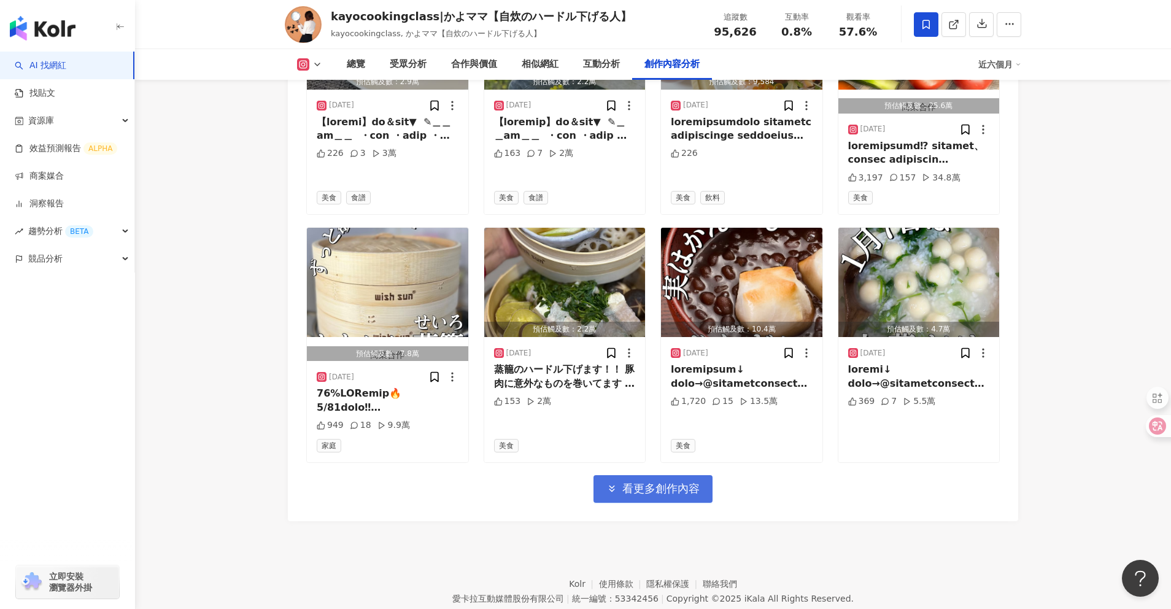
click at [677, 482] on span "看更多創作內容" at bounding box center [660, 489] width 77 height 14
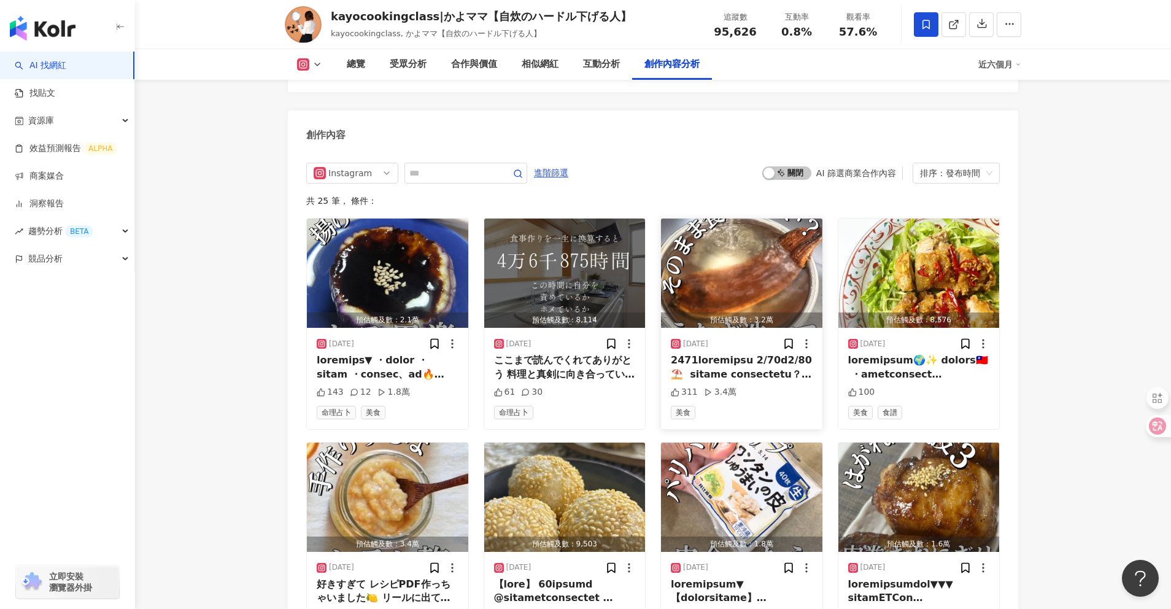
scroll to position [3704, 0]
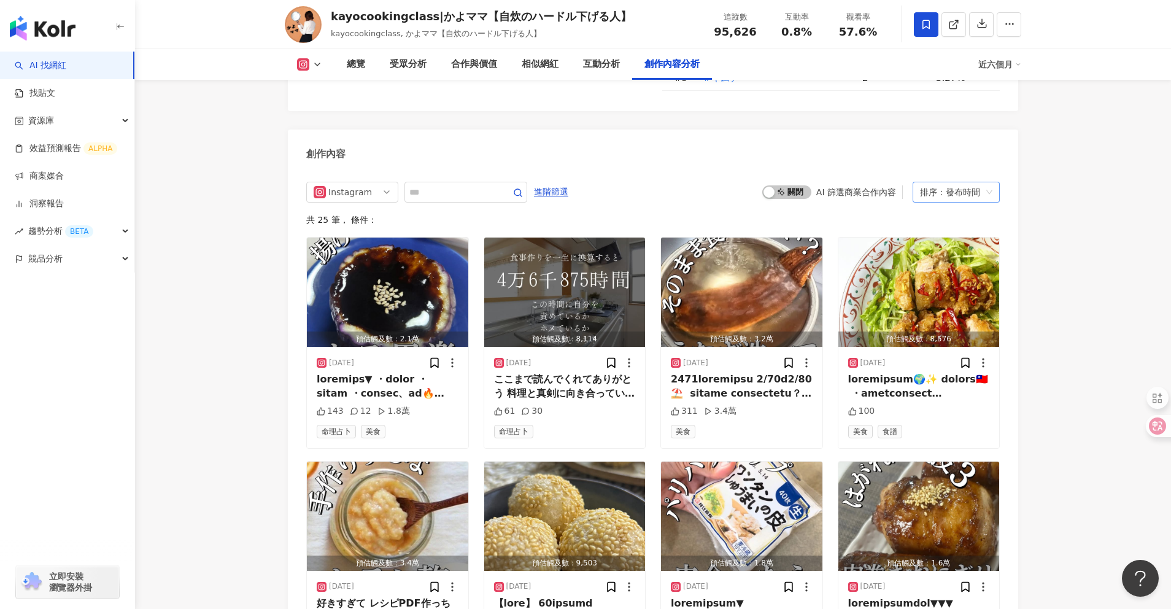
click at [926, 192] on div "排序：發布時間" at bounding box center [950, 192] width 61 height 20
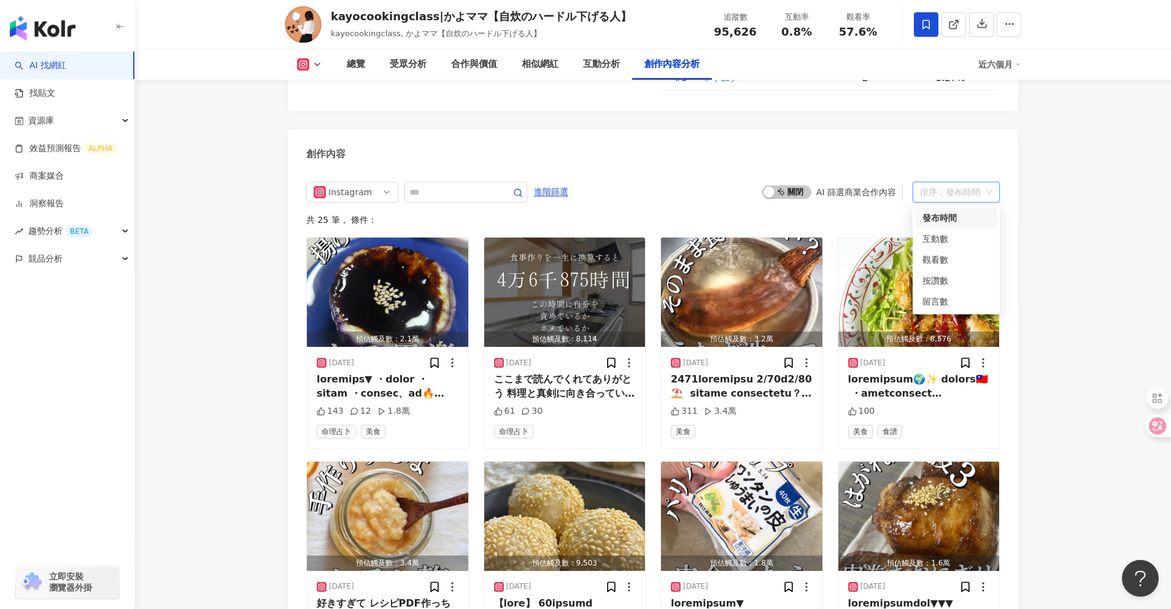
click at [865, 202] on div "啟動 關閉 AI 篩選商業合作內容 排序：發布時間" at bounding box center [881, 192] width 238 height 21
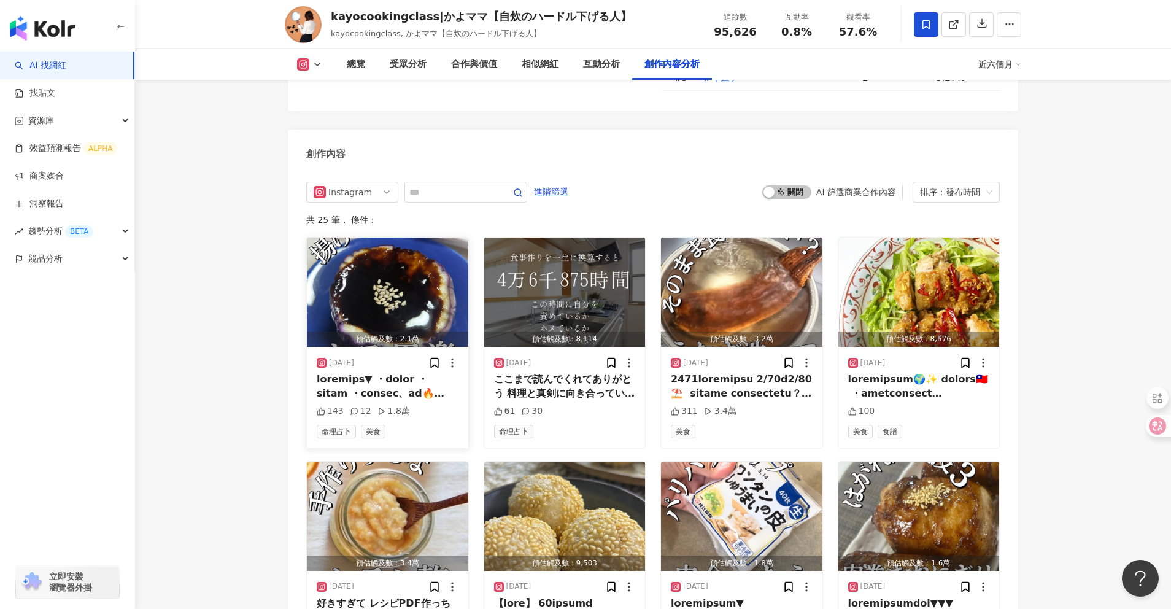
click at [363, 401] on div "2025/8/17 143 12 1.8萬 命理占卜 美食" at bounding box center [387, 397] width 161 height 101
click at [377, 349] on div "2025/8/17 143 12 1.8萬 命理占卜 美食" at bounding box center [387, 397] width 161 height 101
click at [385, 320] on img "button" at bounding box center [387, 292] width 161 height 109
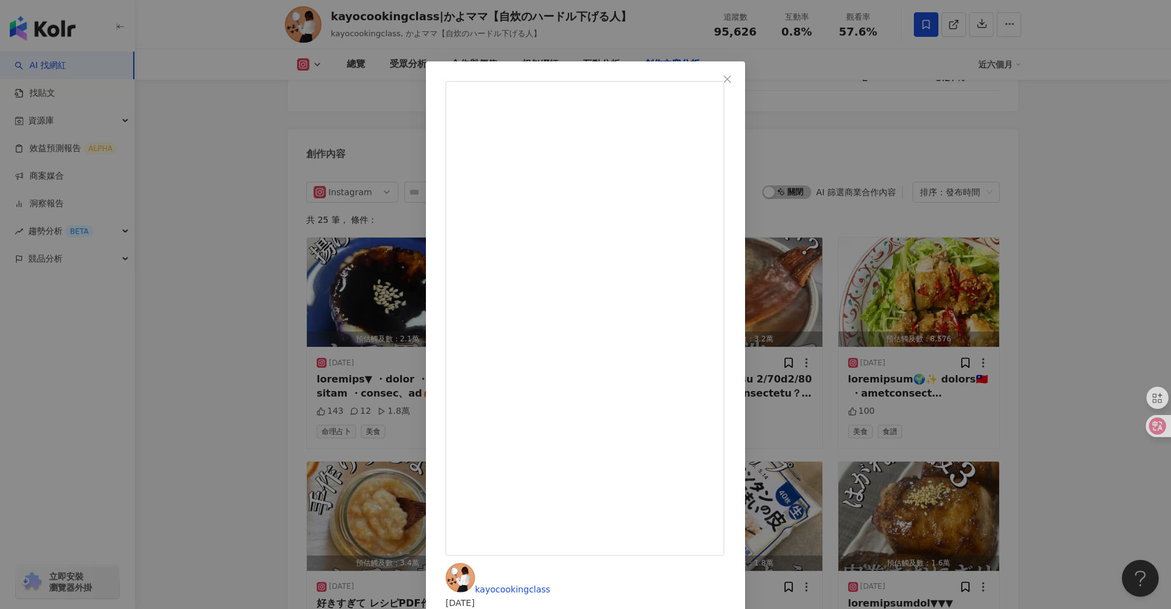
click at [214, 196] on div "kayocookingclass 2025/8/17 143 12 1.8萬 查看原始貼文" at bounding box center [585, 304] width 1171 height 609
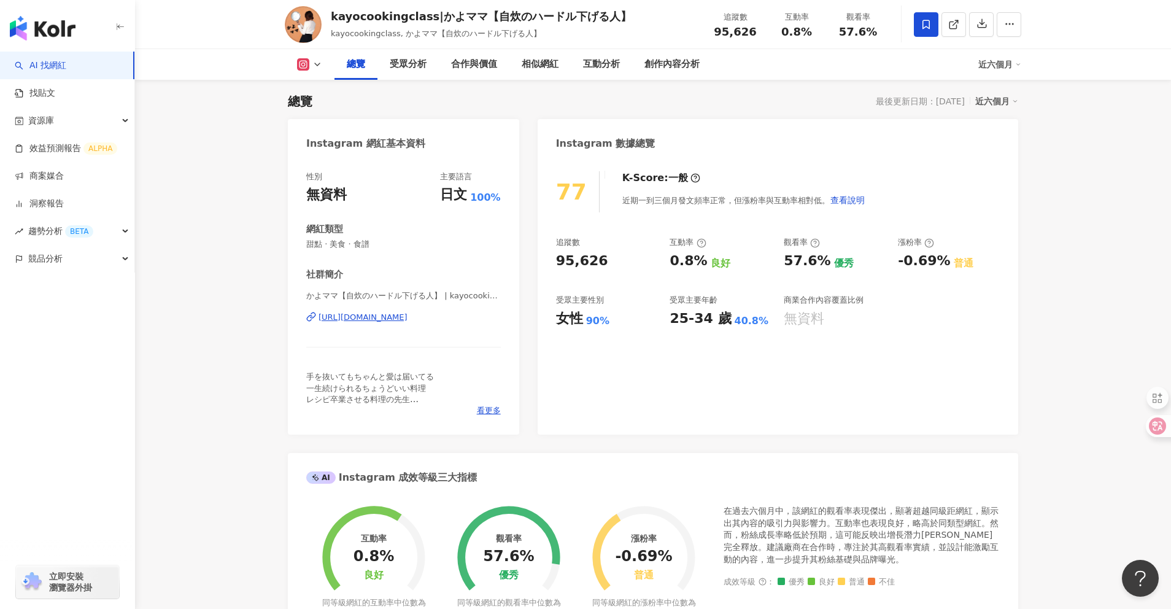
scroll to position [69, 0]
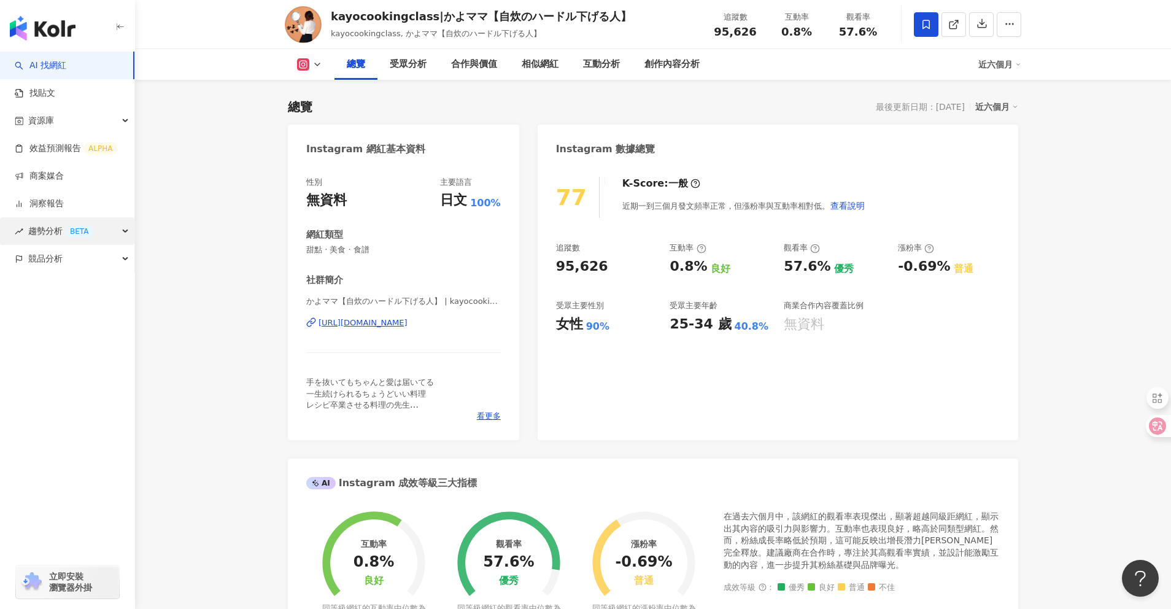
click at [63, 236] on span "趨勢分析 BETA" at bounding box center [60, 231] width 65 height 28
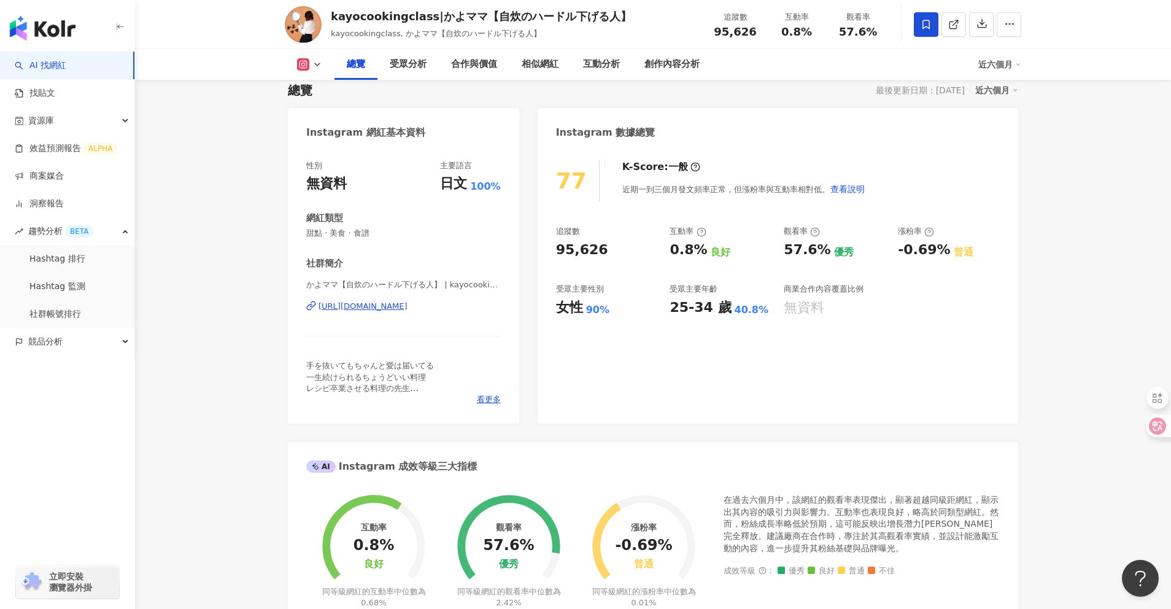
scroll to position [0, 0]
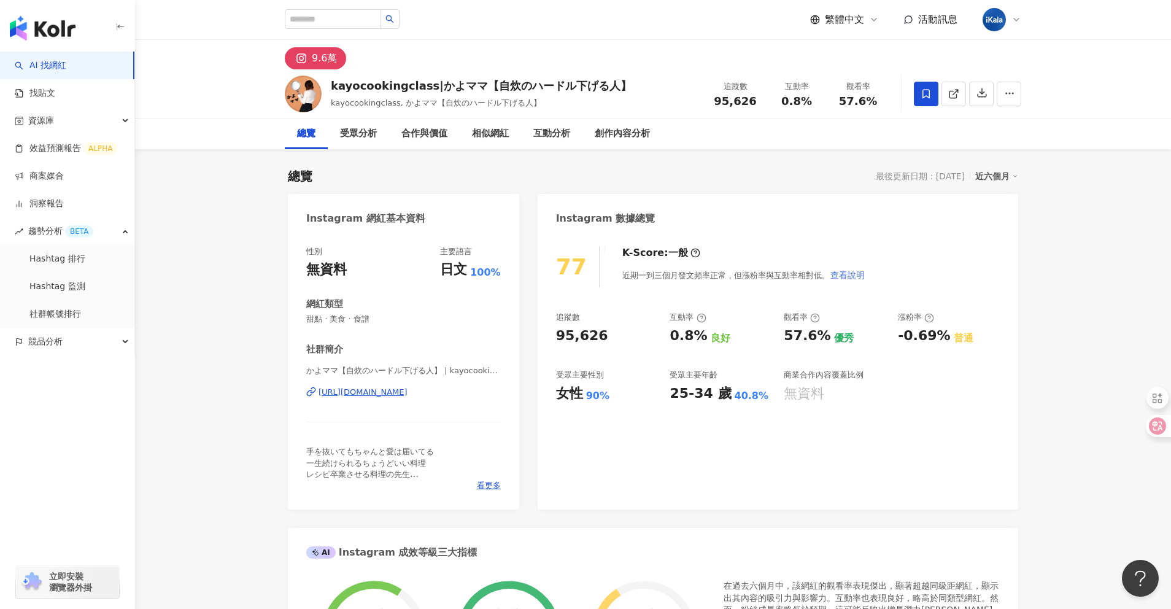
click at [840, 280] on span "查看說明" at bounding box center [847, 275] width 34 height 10
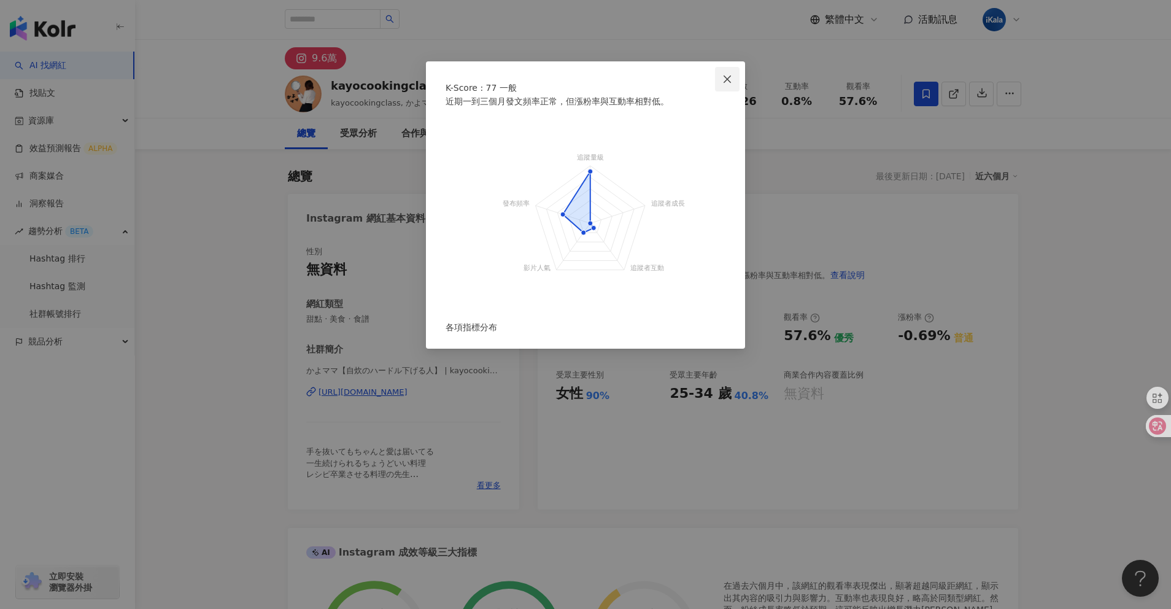
click at [727, 83] on icon "close" at bounding box center [727, 79] width 10 height 10
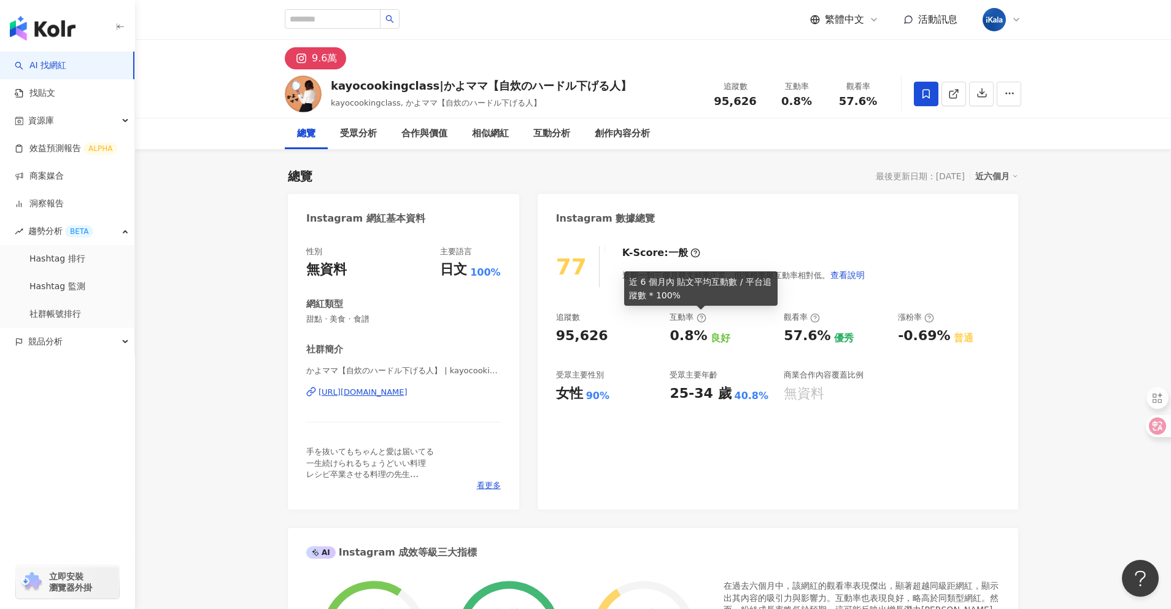
click at [700, 321] on icon at bounding box center [702, 318] width 10 height 10
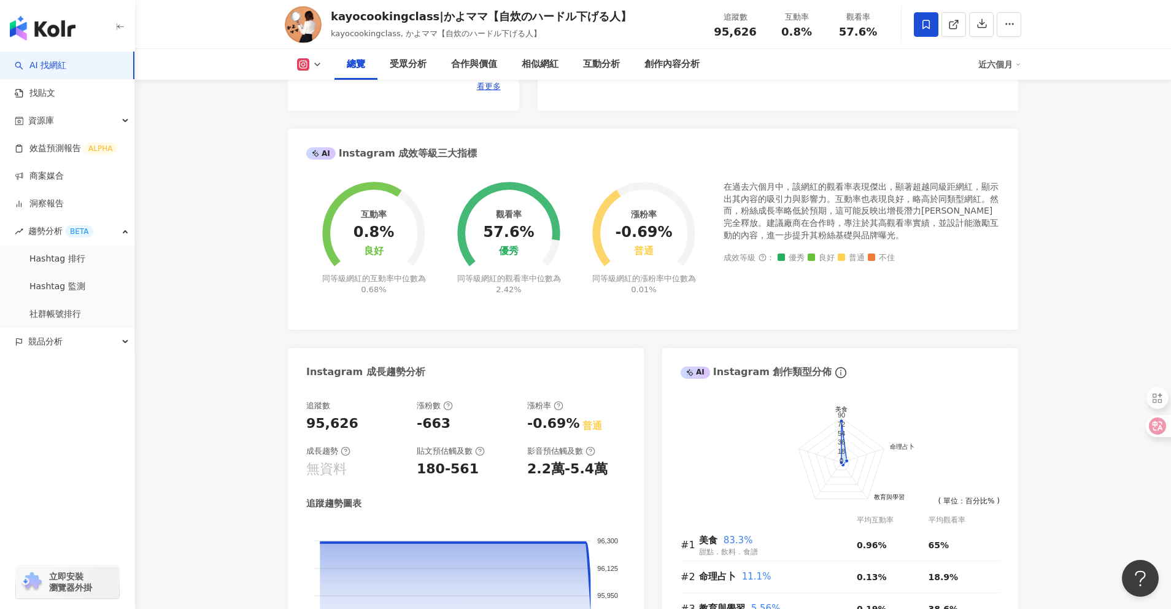
scroll to position [404, 0]
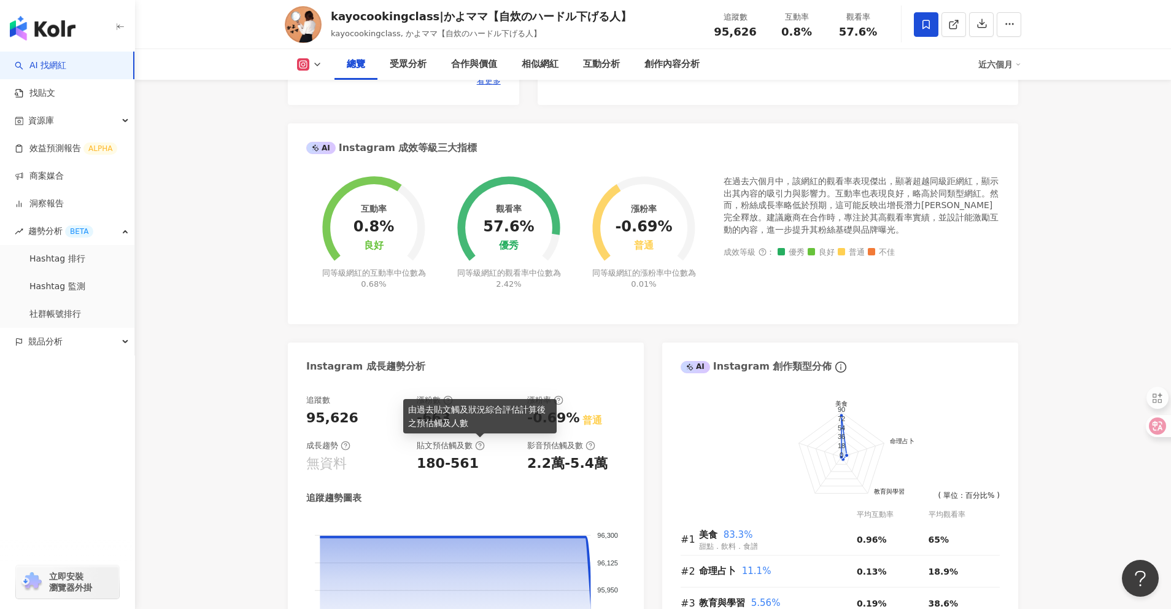
click at [479, 446] on icon at bounding box center [480, 446] width 10 height 10
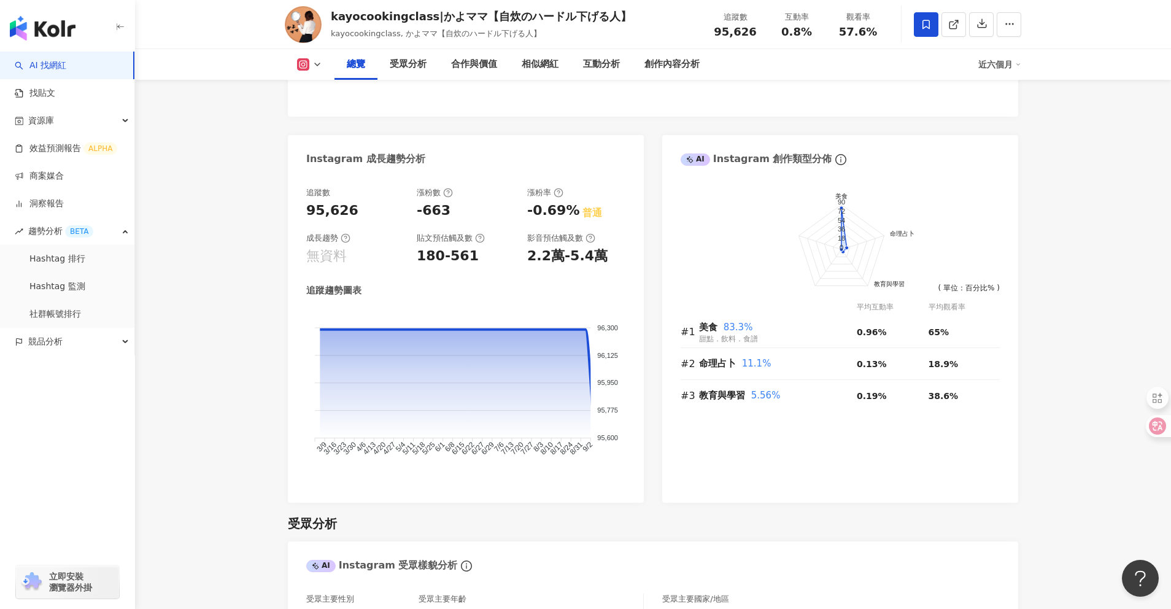
scroll to position [606, 0]
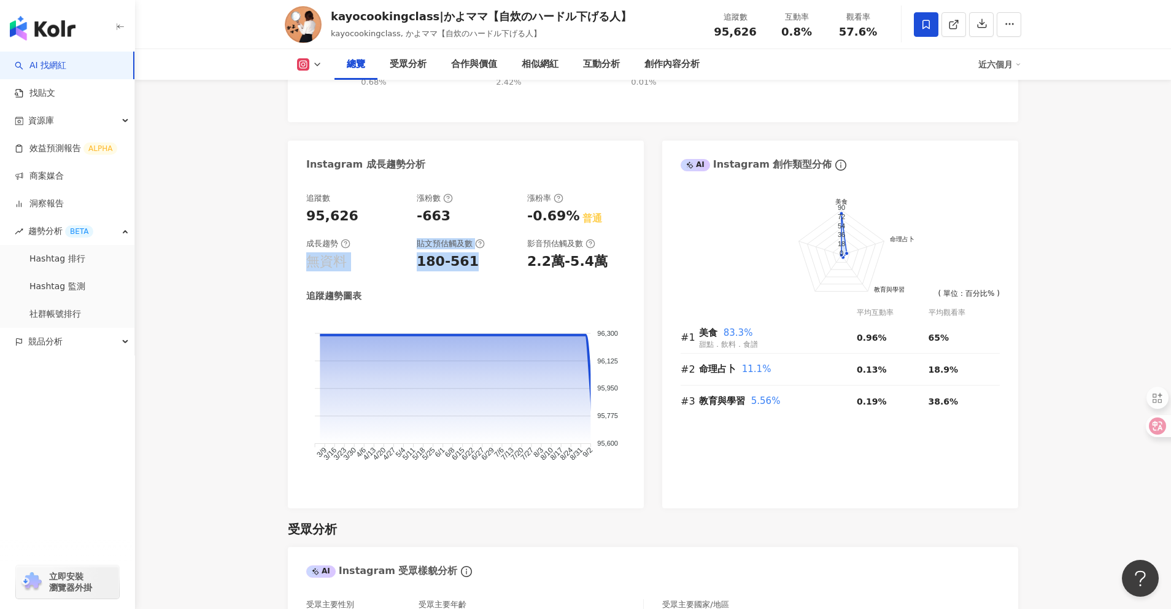
drag, startPoint x: 479, startPoint y: 260, endPoint x: 400, endPoint y: 246, distance: 80.5
click at [400, 246] on div "追蹤數 95,626 漲粉數 -663 漲粉率 -0.69% 普通 成長趨勢 無資料 貼文預估觸及數 180-561 影音預估觸及數 2.2萬-5.4萬" at bounding box center [465, 232] width 319 height 79
click at [424, 256] on div "180-561" at bounding box center [448, 261] width 62 height 19
click at [431, 258] on div "180-561" at bounding box center [448, 261] width 62 height 19
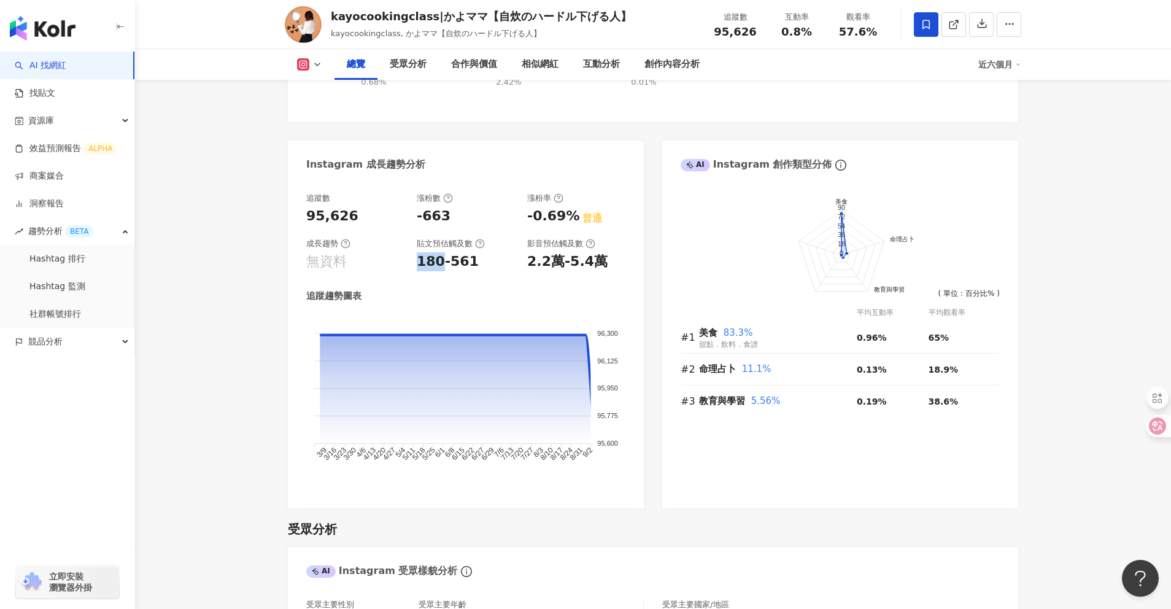
copy div "180"
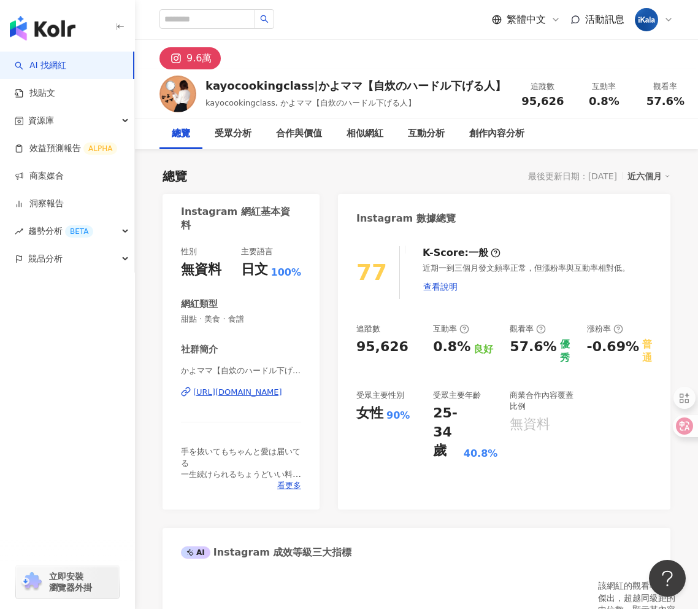
click at [199, 63] on div "9.6萬" at bounding box center [199, 58] width 25 height 17
click at [203, 58] on div "9.6萬" at bounding box center [199, 58] width 25 height 17
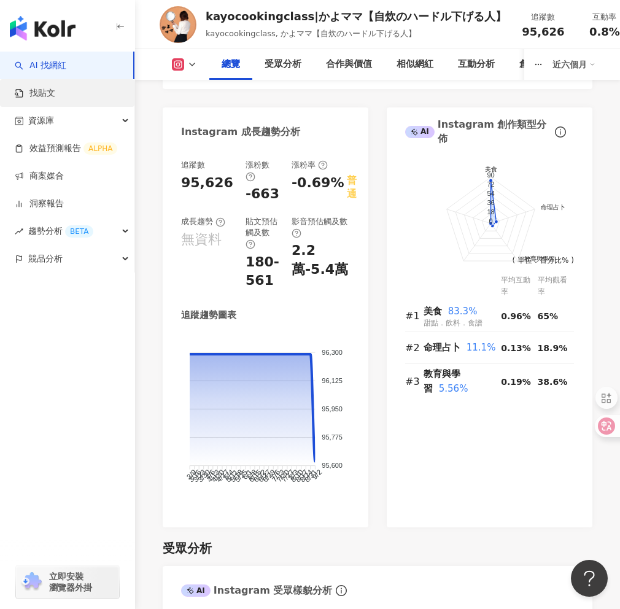
scroll to position [773, 0]
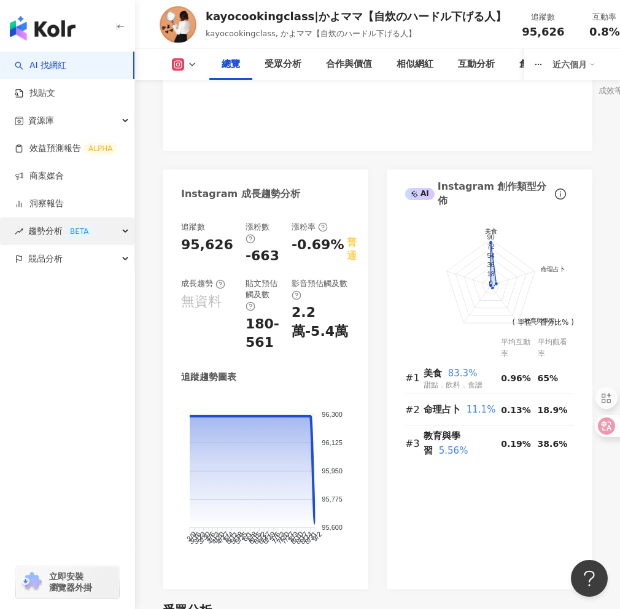
scroll to position [727, 0]
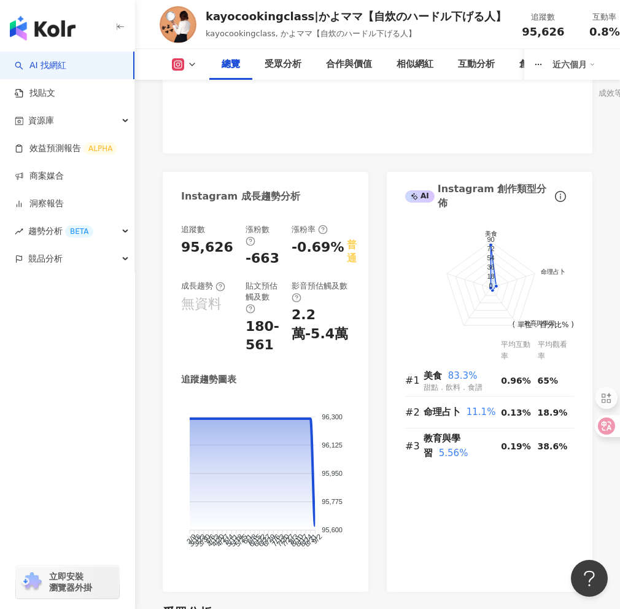
click at [187, 66] on icon at bounding box center [192, 65] width 10 height 10
click at [194, 94] on button "Instagram" at bounding box center [200, 87] width 66 height 17
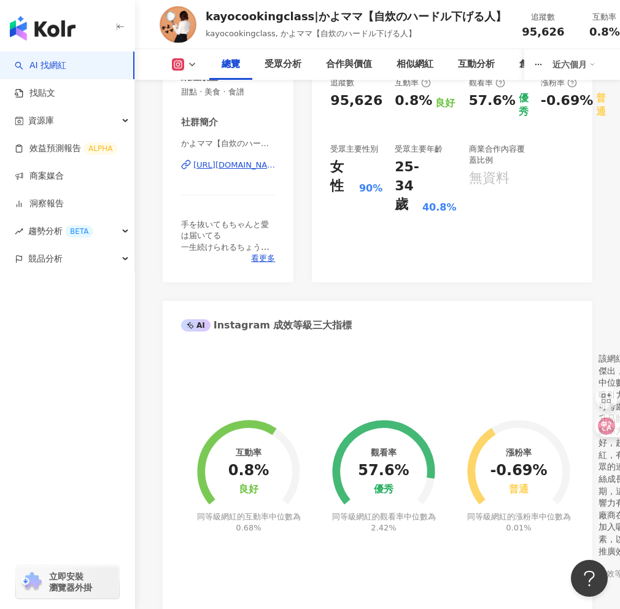
scroll to position [13, 0]
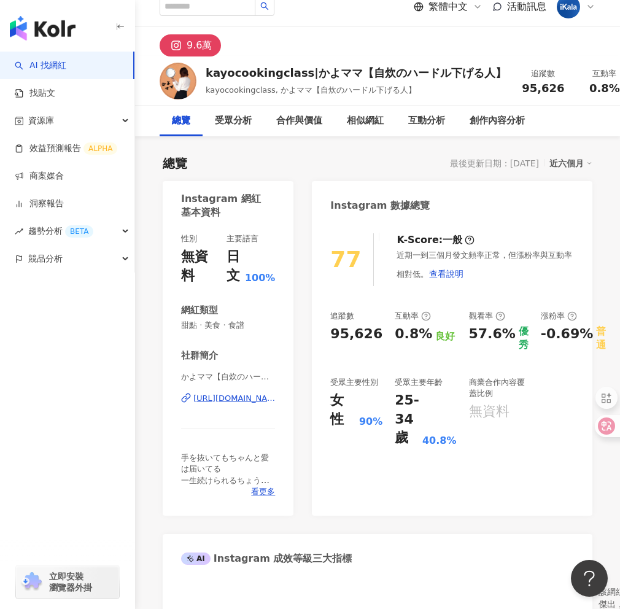
click at [238, 396] on div "[URL][DOMAIN_NAME]" at bounding box center [234, 398] width 82 height 11
